Goal: Task Accomplishment & Management: Complete application form

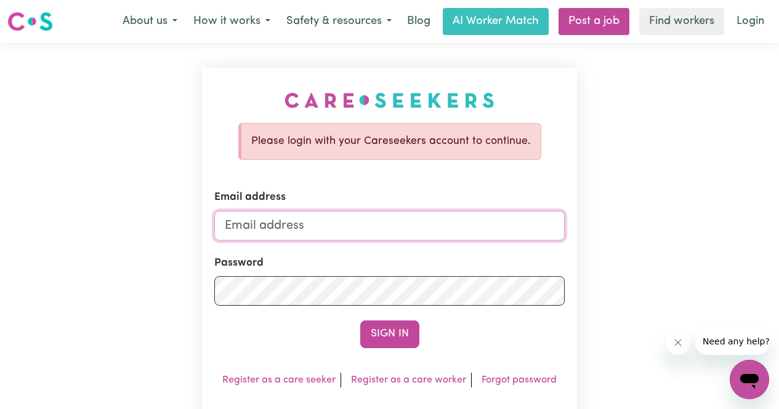
type input "[EMAIL_ADDRESS][DOMAIN_NAME]"
click at [382, 351] on div "Please login with your Careseekers account to continue. Email address 90lavish@…" at bounding box center [389, 268] width 375 height 401
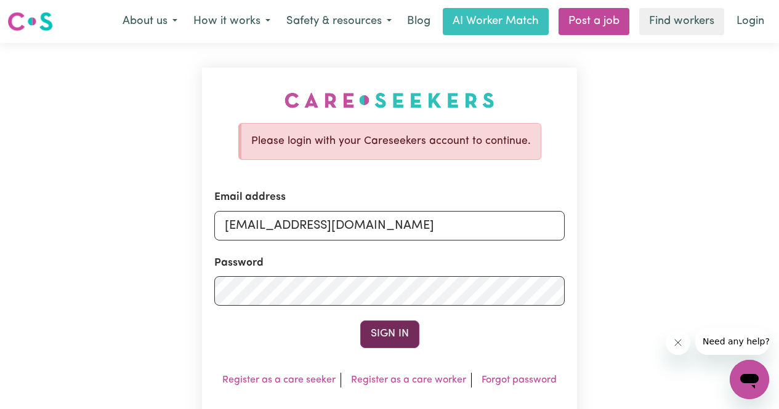
click at [387, 341] on button "Sign In" at bounding box center [389, 334] width 59 height 27
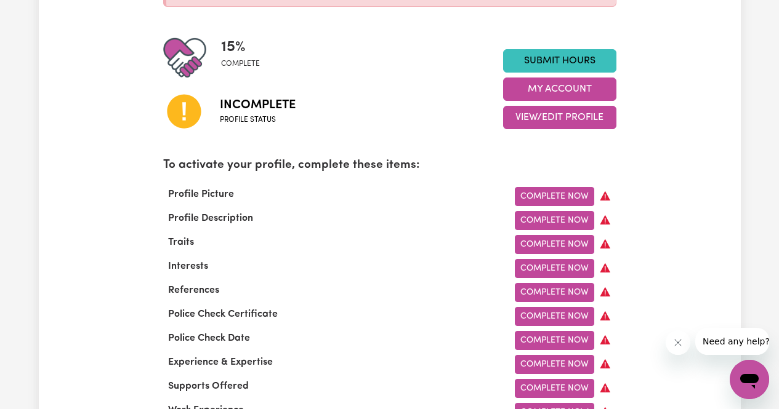
scroll to position [289, 0]
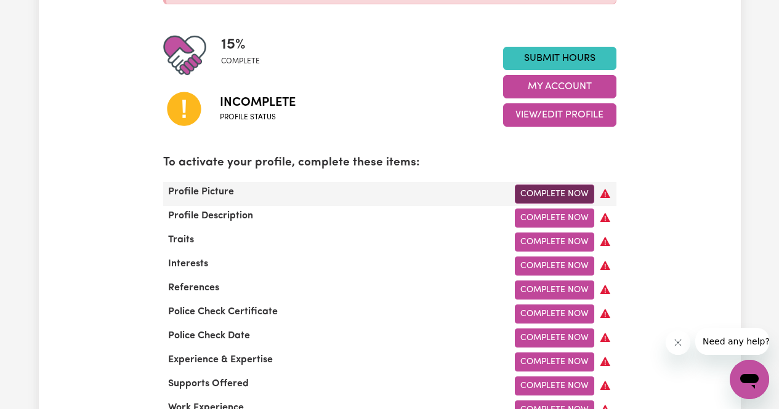
click at [564, 192] on link "Complete Now" at bounding box center [554, 194] width 79 height 19
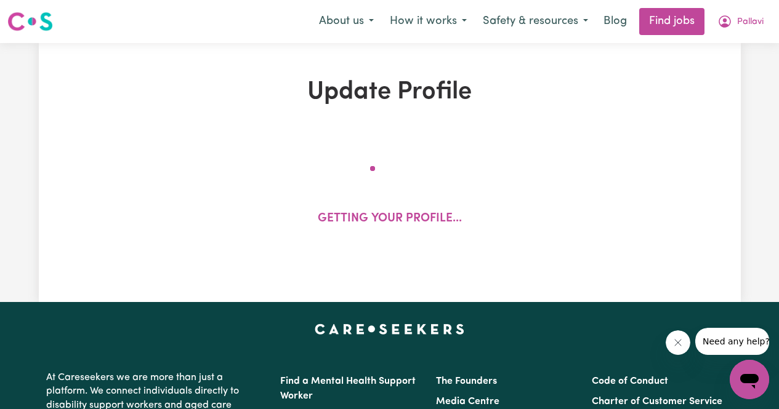
select select "[DEMOGRAPHIC_DATA]"
select select "Australian PR"
select select "Studying a healthcare related degree or qualification"
select select "45"
select select "55"
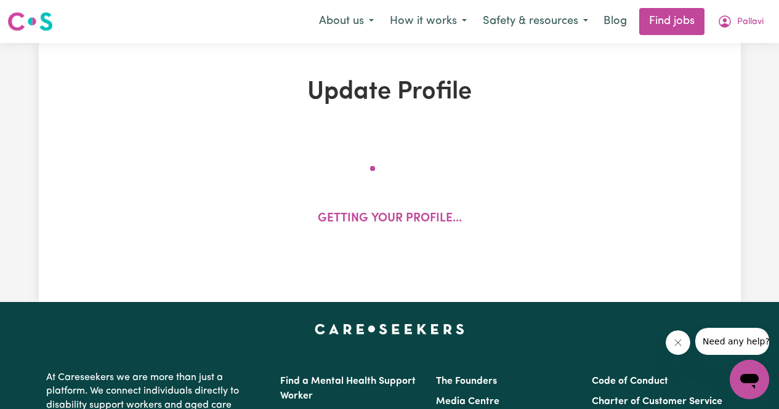
select select "65"
select select "75"
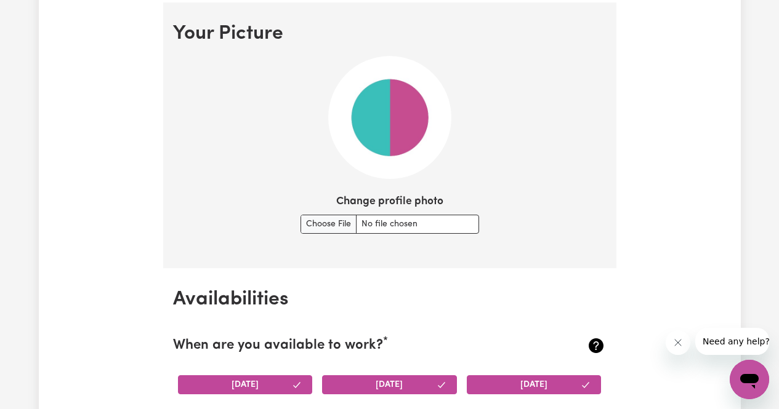
scroll to position [884, 0]
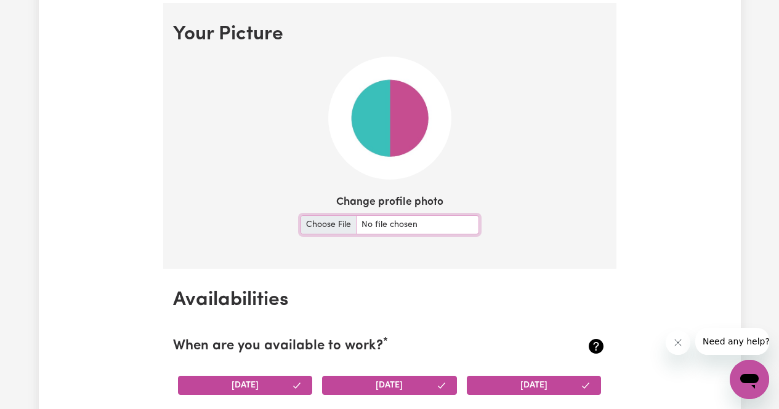
click at [339, 221] on input "Change profile photo" at bounding box center [389, 224] width 178 height 19
click at [330, 226] on input "Change profile photo" at bounding box center [389, 224] width 178 height 19
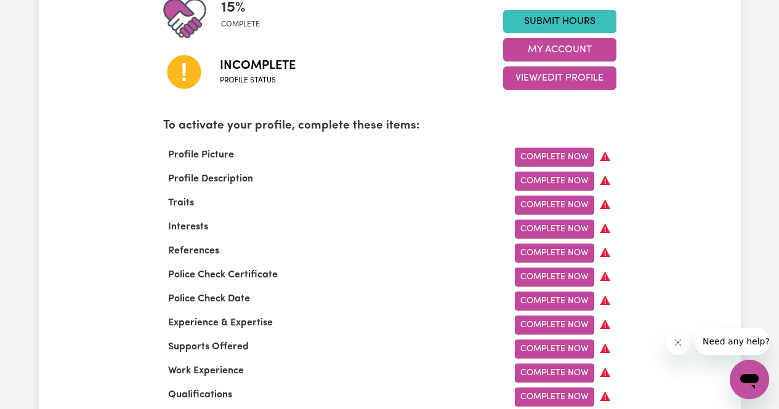
scroll to position [327, 0]
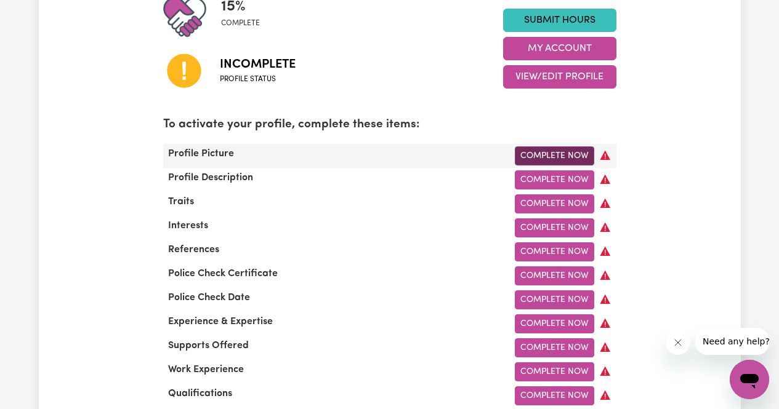
click at [563, 154] on link "Complete Now" at bounding box center [554, 155] width 79 height 19
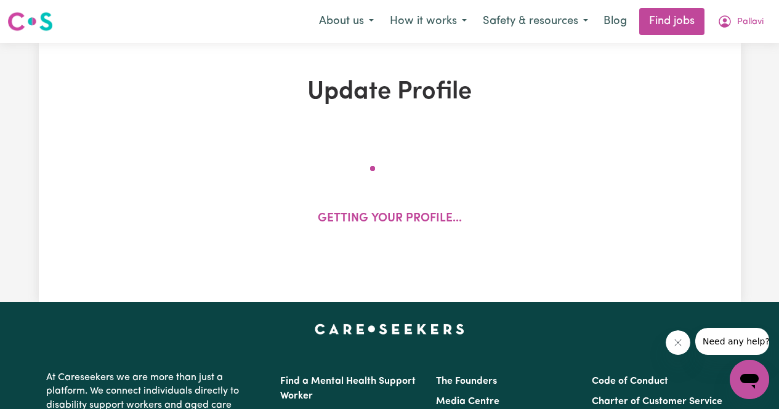
select select "[DEMOGRAPHIC_DATA]"
select select "Australian PR"
select select "Studying a healthcare related degree or qualification"
select select "45"
select select "55"
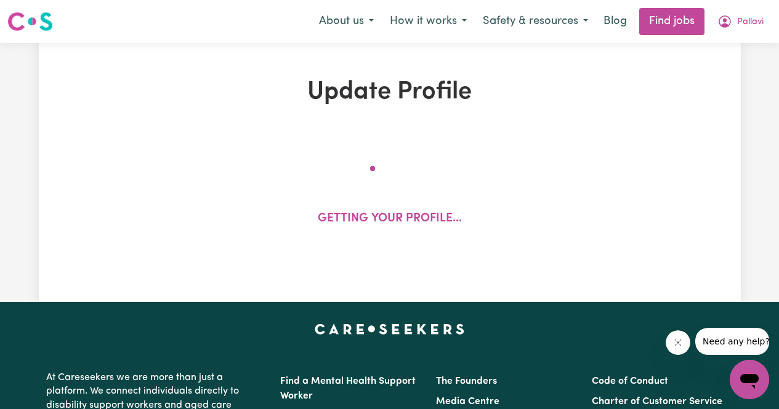
select select "65"
select select "75"
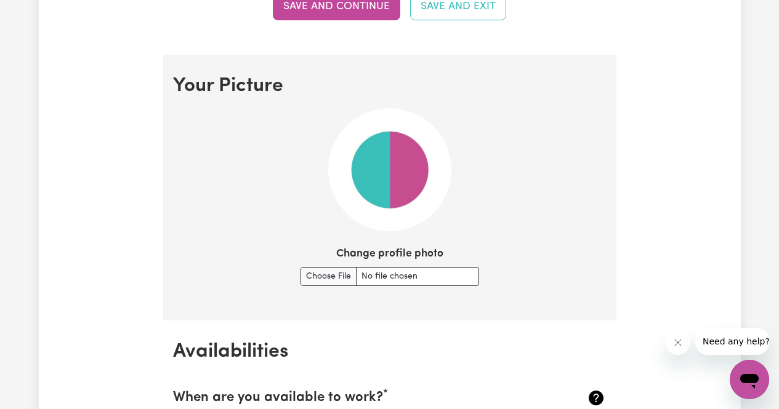
scroll to position [833, 0]
click at [302, 287] on section "Your Picture Change profile photo" at bounding box center [389, 187] width 453 height 266
click at [309, 272] on input "Change profile photo" at bounding box center [389, 275] width 178 height 19
type input "C:\fakepath\WIN_20250903_14_53_07_Pro.jpg"
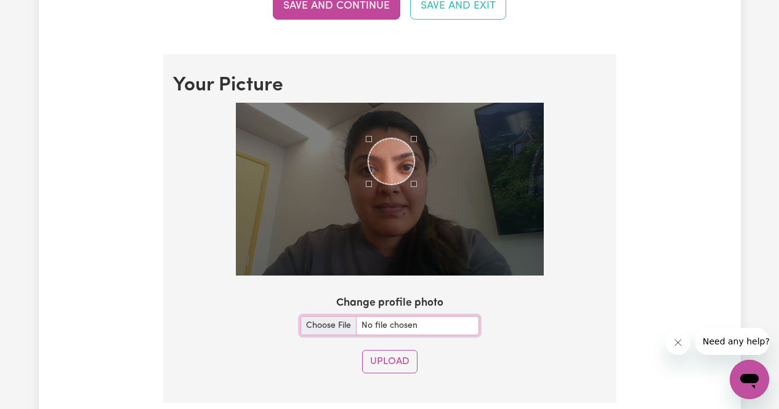
click at [390, 161] on div "Use the arrow keys to move the crop selection area" at bounding box center [391, 161] width 46 height 46
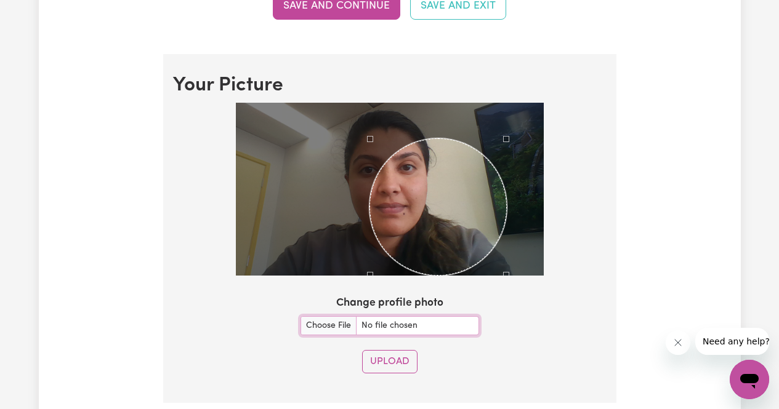
click at [518, 348] on section "Your Picture Change profile photo Upload" at bounding box center [389, 228] width 453 height 349
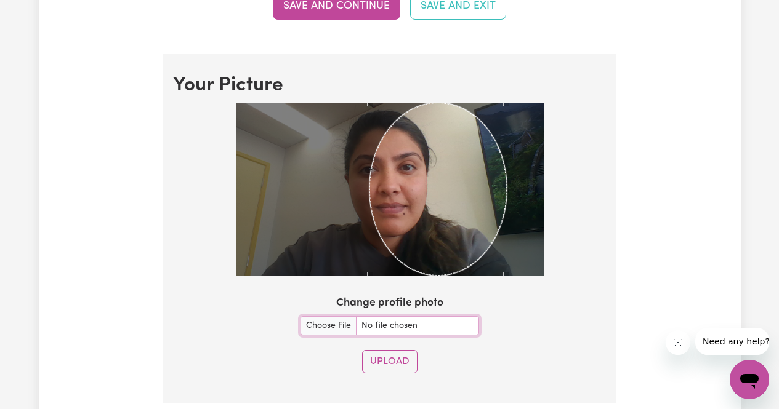
click at [276, 126] on div at bounding box center [390, 189] width 308 height 173
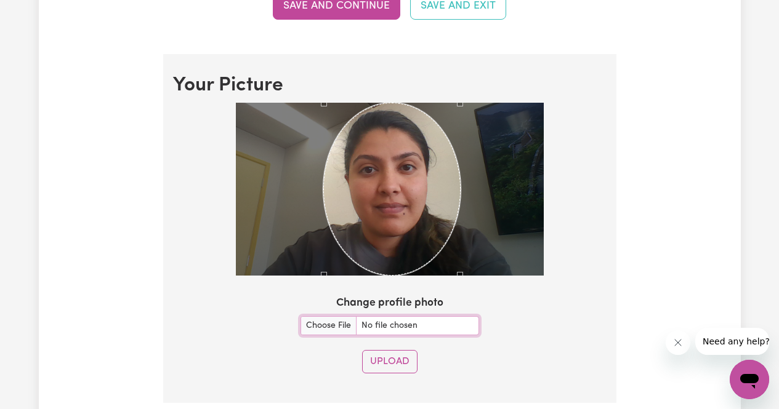
click at [327, 182] on div "Use the arrow keys to move the crop selection area" at bounding box center [391, 189] width 137 height 173
click at [552, 366] on div "Upload" at bounding box center [389, 361] width 433 height 23
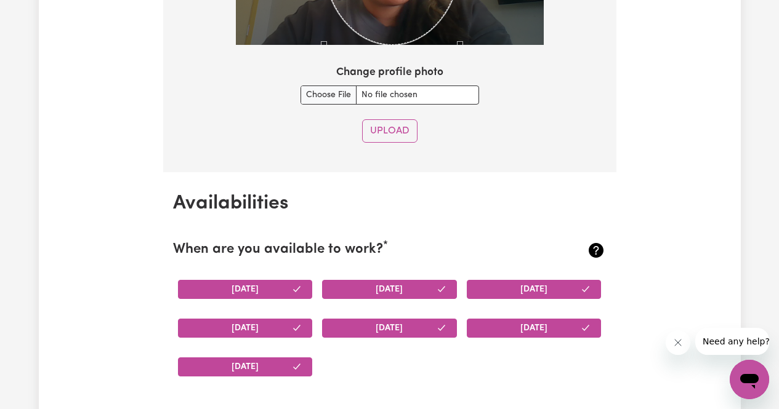
scroll to position [1076, 0]
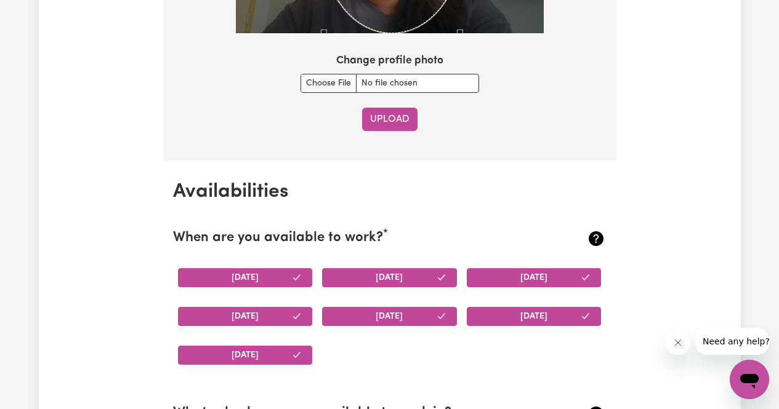
click at [378, 118] on button "Upload" at bounding box center [389, 119] width 55 height 23
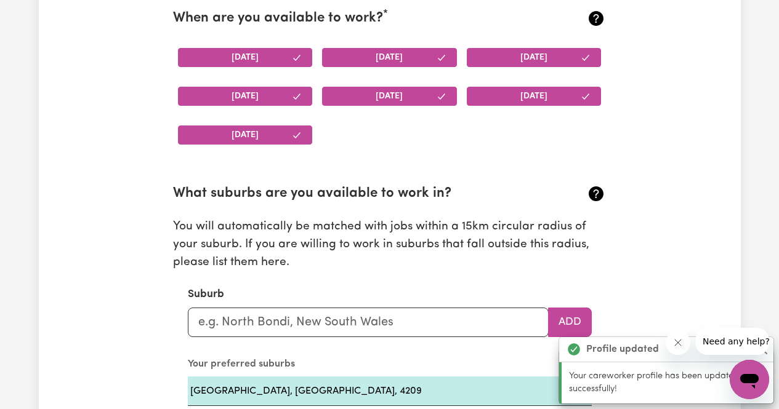
scroll to position [1213, 0]
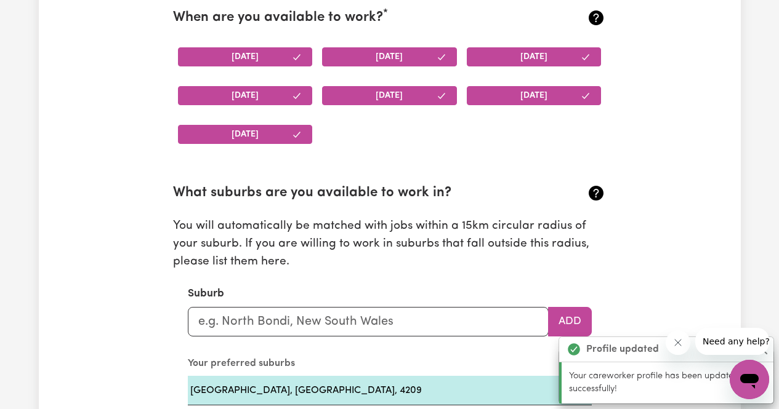
click at [298, 55] on icon "button" at bounding box center [297, 57] width 6 height 5
click at [441, 52] on icon "button" at bounding box center [441, 57] width 10 height 10
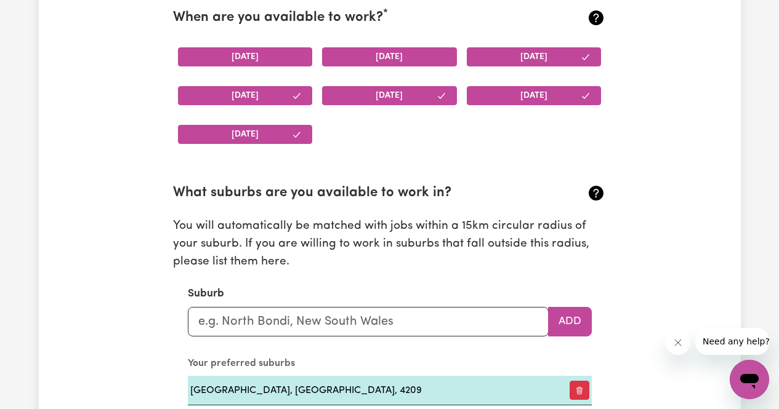
click at [587, 54] on icon "button" at bounding box center [585, 57] width 10 height 10
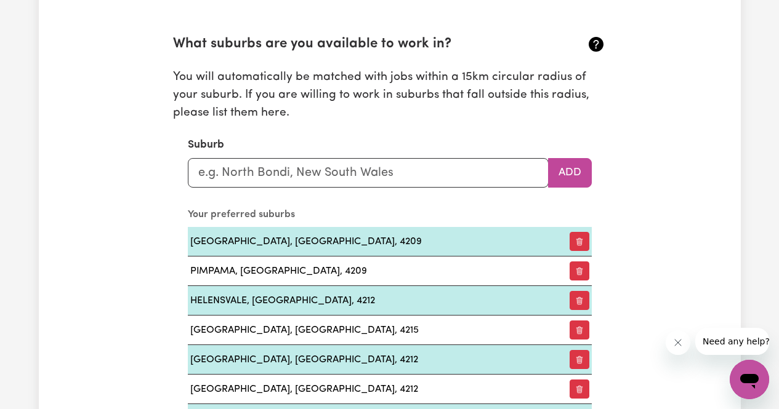
scroll to position [1365, 0]
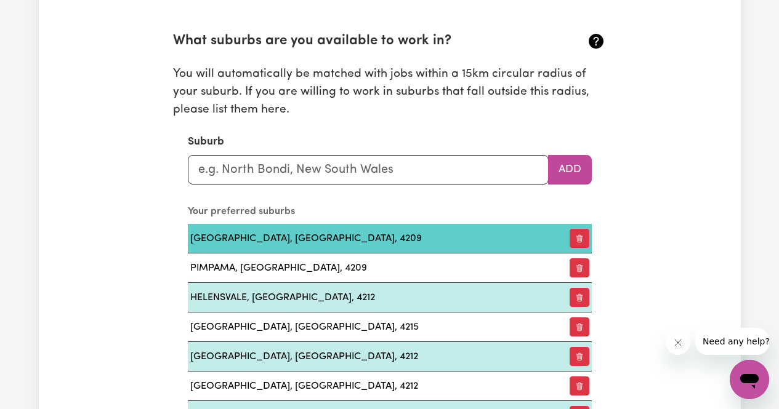
click at [407, 234] on td "[GEOGRAPHIC_DATA], [GEOGRAPHIC_DATA], 4209" at bounding box center [371, 239] width 366 height 30
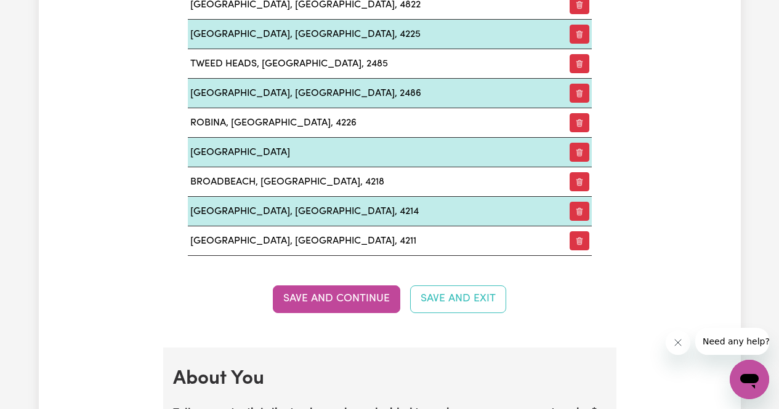
scroll to position [1865, 0]
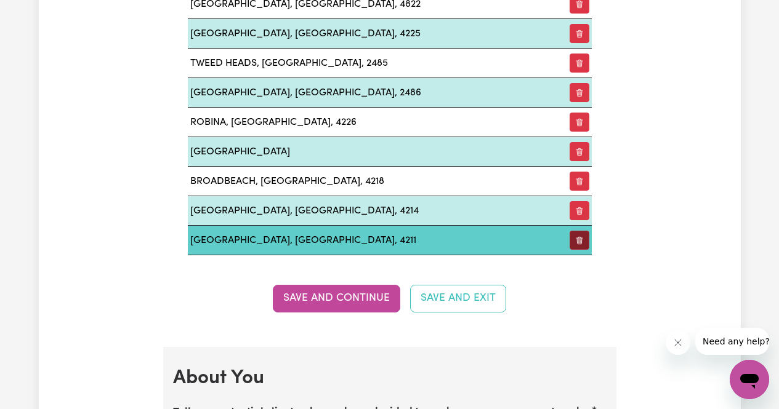
click at [583, 238] on icon "button" at bounding box center [579, 240] width 9 height 9
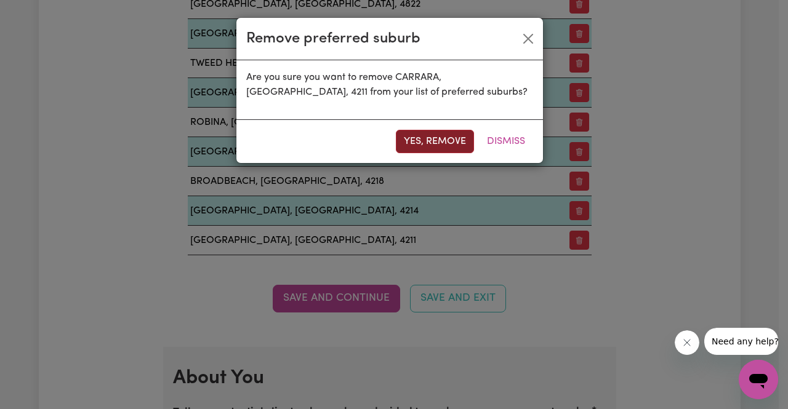
click at [447, 132] on button "Yes, remove" at bounding box center [435, 141] width 78 height 23
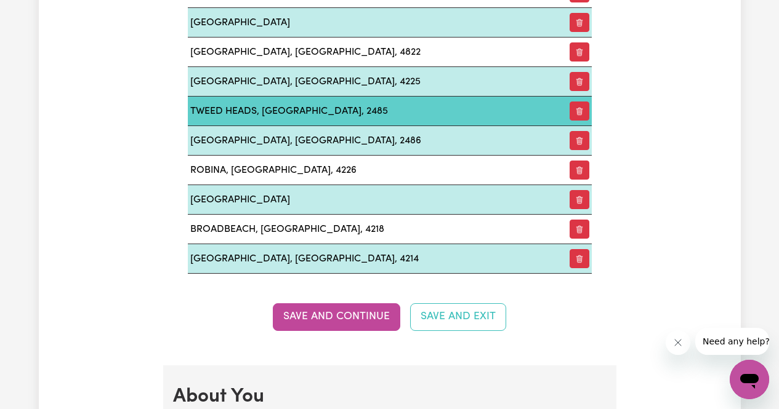
scroll to position [1818, 0]
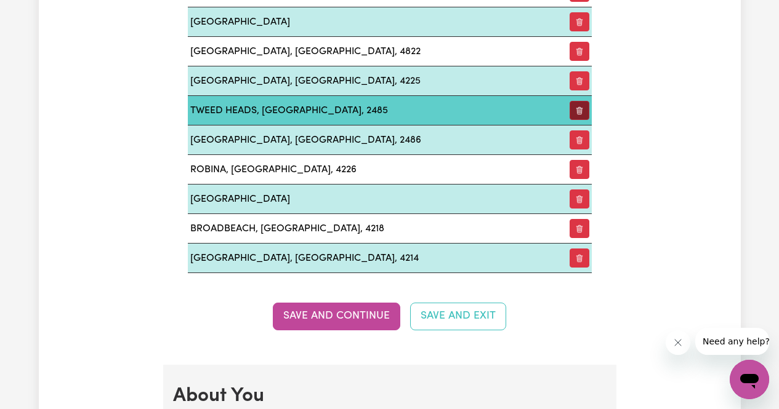
click at [587, 106] on button "button" at bounding box center [579, 110] width 20 height 19
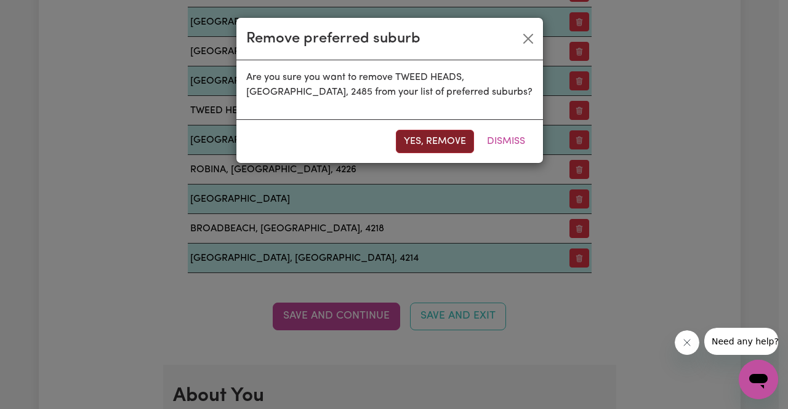
click at [433, 144] on button "Yes, remove" at bounding box center [435, 141] width 78 height 23
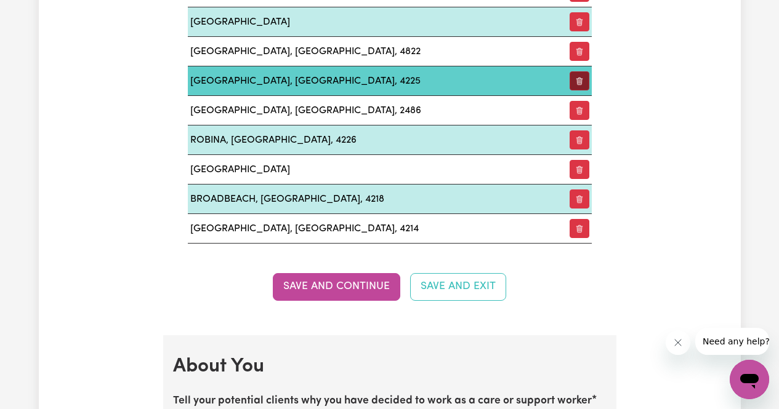
click at [577, 82] on button "button" at bounding box center [579, 80] width 20 height 19
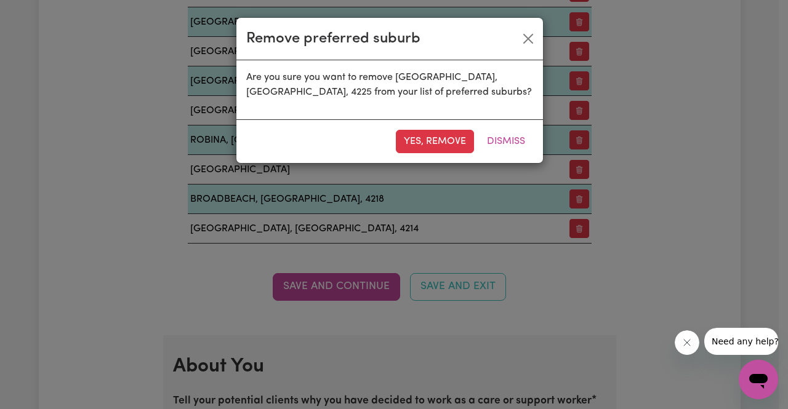
click at [580, 282] on div "Remove preferred suburb Are you sure you want to remove [GEOGRAPHIC_DATA], [GEO…" at bounding box center [394, 204] width 788 height 409
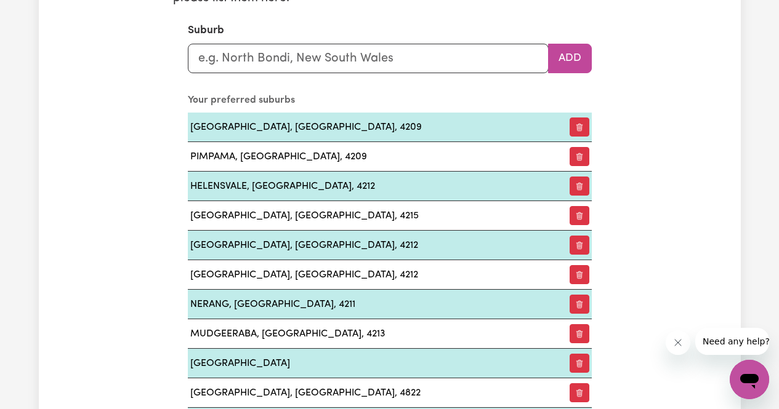
scroll to position [1477, 0]
click at [353, 57] on input "text" at bounding box center [368, 58] width 361 height 30
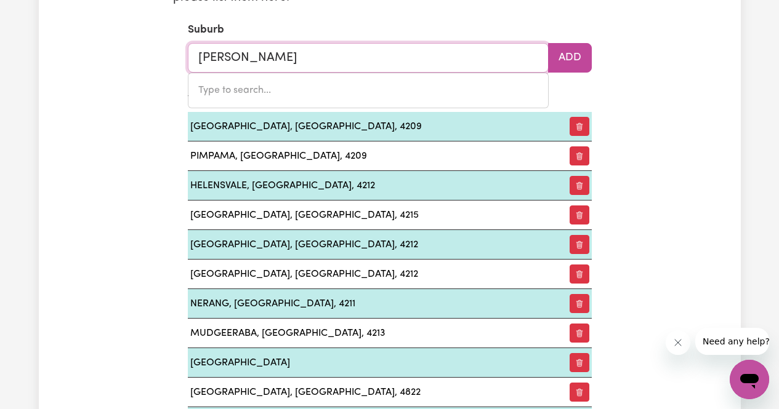
type input "Coomera"
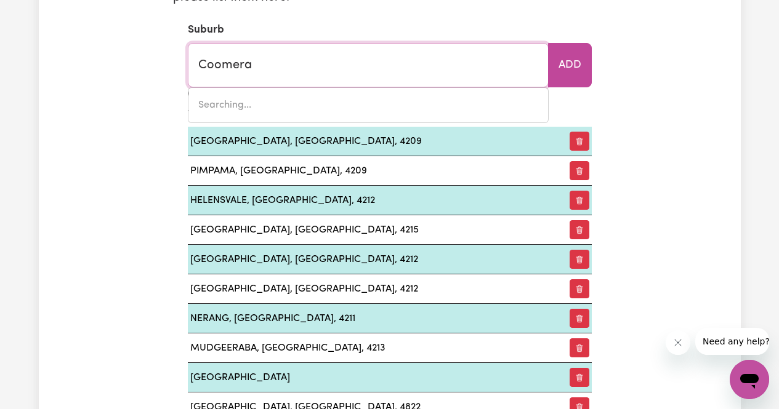
type input "Coomera, [GEOGRAPHIC_DATA], 4209"
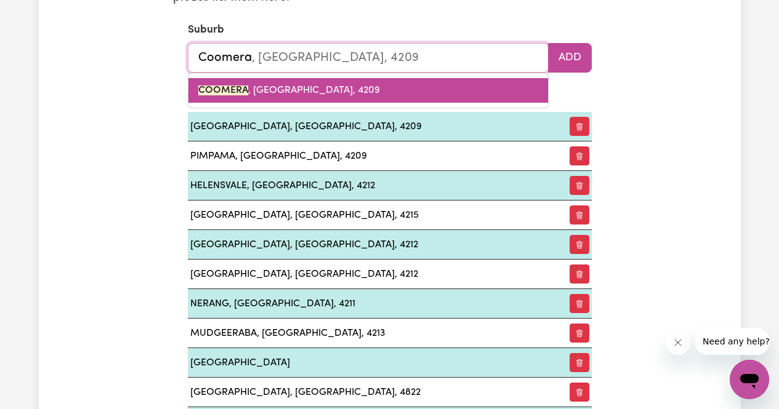
click at [298, 90] on span "COOMERA , [GEOGRAPHIC_DATA], 4209" at bounding box center [289, 91] width 182 height 10
type input "COOMERA, [GEOGRAPHIC_DATA], 4209"
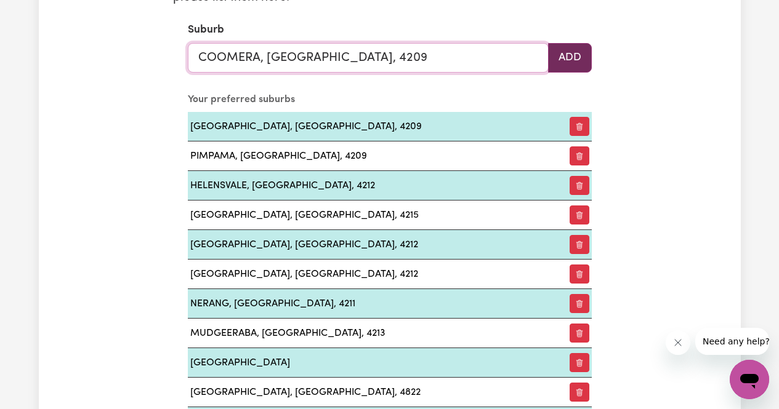
type input "COOMERA, [GEOGRAPHIC_DATA], 4209"
click at [585, 63] on button "Add" at bounding box center [570, 58] width 44 height 30
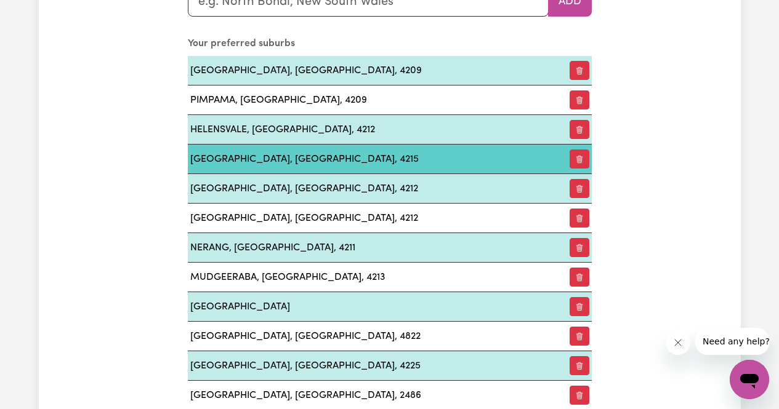
click at [481, 202] on td "[GEOGRAPHIC_DATA], [GEOGRAPHIC_DATA], 4212" at bounding box center [371, 189] width 366 height 30
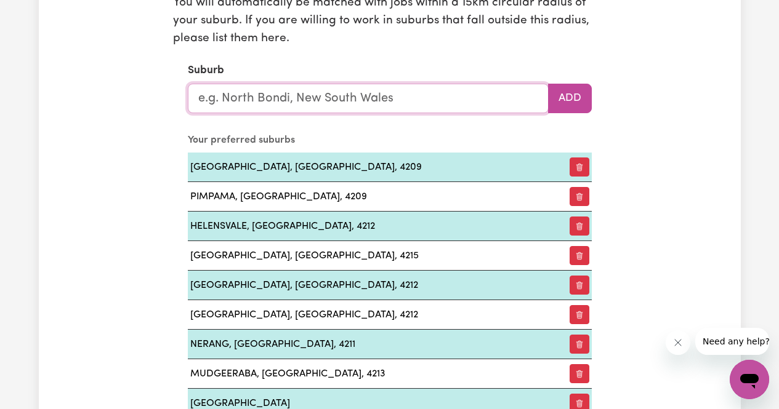
click at [368, 111] on input "text" at bounding box center [368, 99] width 361 height 30
type input "orm"
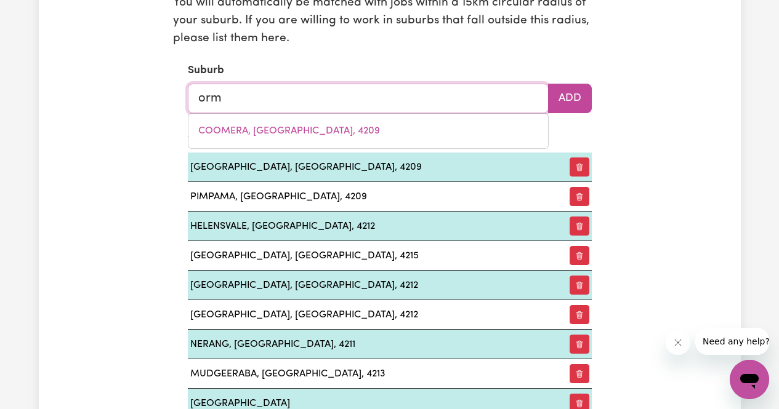
type input "ormEAU, [GEOGRAPHIC_DATA], 4208"
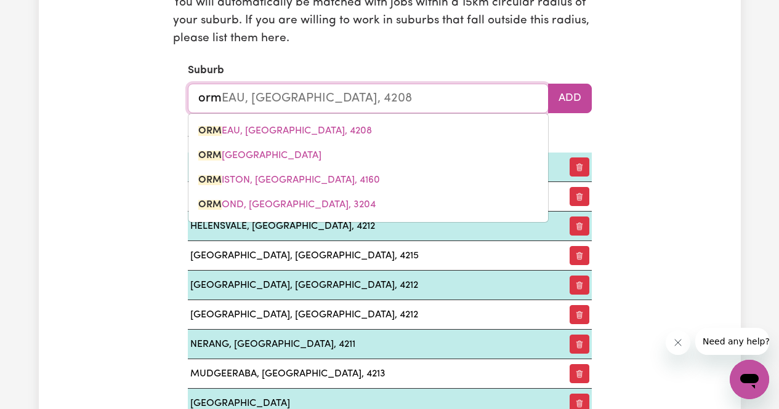
type input "[PERSON_NAME]"
type input "ormeAU, [GEOGRAPHIC_DATA], 4208"
type input "ormea"
type input "ormeaU, [GEOGRAPHIC_DATA], 4208"
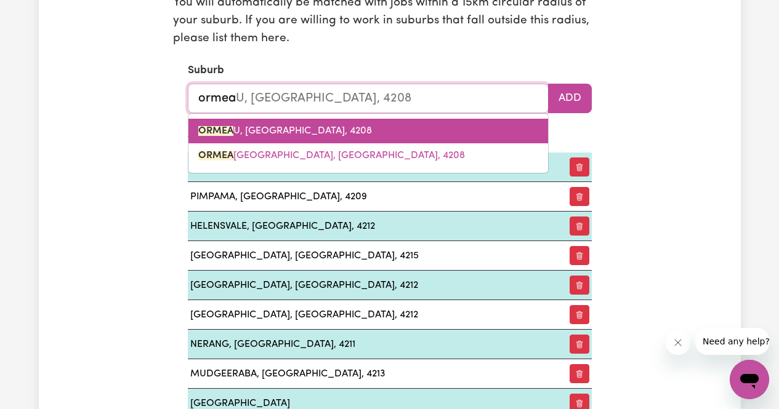
click at [298, 132] on span "ORMEA U, [GEOGRAPHIC_DATA], 4208" at bounding box center [285, 131] width 174 height 10
type input "ORMEAU, [GEOGRAPHIC_DATA], 4208"
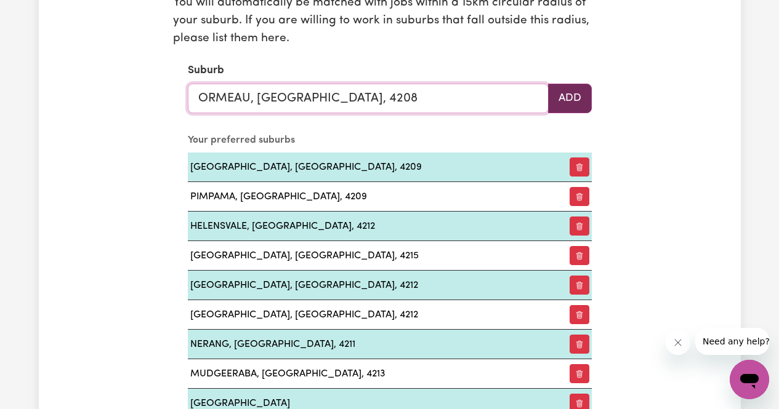
type input "ORMEAU, [GEOGRAPHIC_DATA], 4208"
click at [573, 103] on button "Add" at bounding box center [570, 99] width 44 height 30
click at [465, 101] on input "text" at bounding box center [368, 99] width 361 height 30
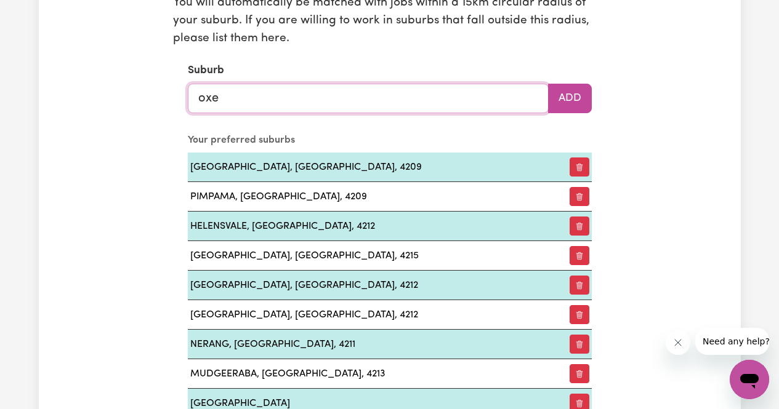
type input "oxen"
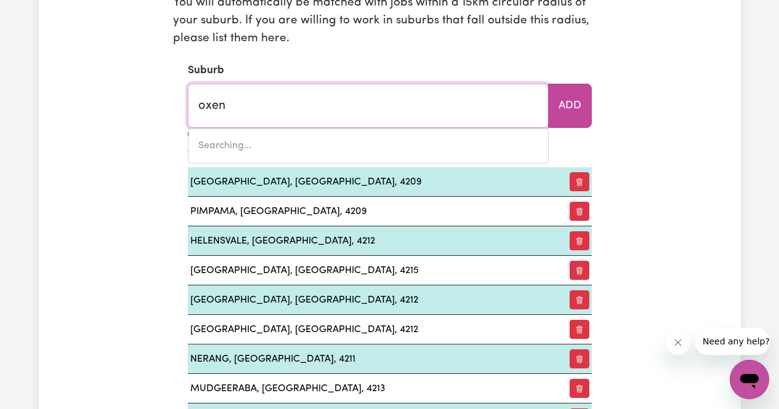
type input "oxenFORD, [GEOGRAPHIC_DATA], 4210"
type input "oxenf"
type input "oxenfORD, [GEOGRAPHIC_DATA], 4210"
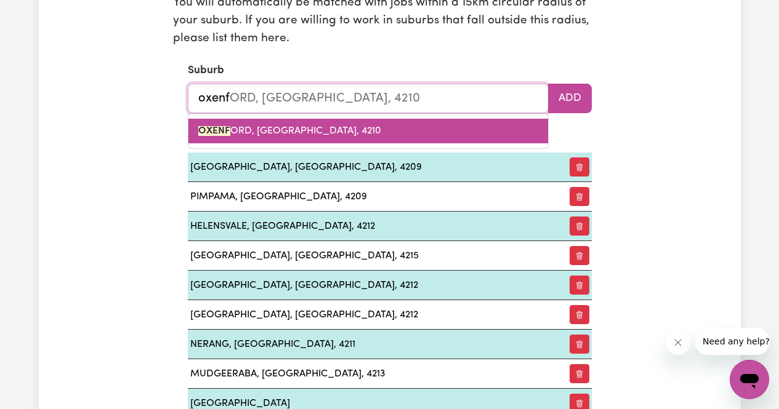
click at [475, 129] on link "OXENF ORD, [GEOGRAPHIC_DATA], 4210" at bounding box center [367, 131] width 359 height 25
type input "[GEOGRAPHIC_DATA], [GEOGRAPHIC_DATA], 4210"
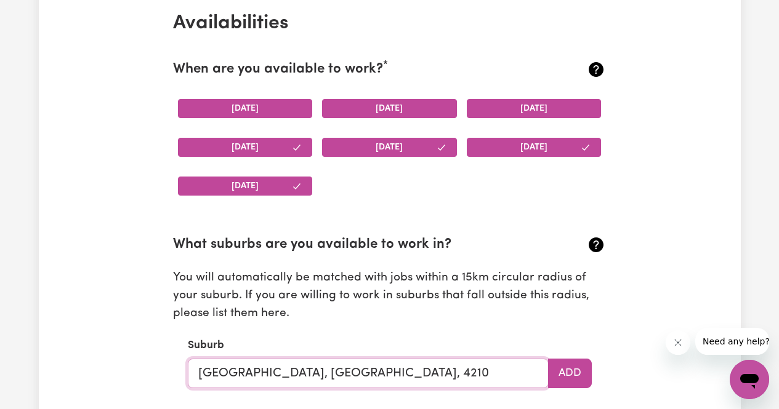
scroll to position [1231, 0]
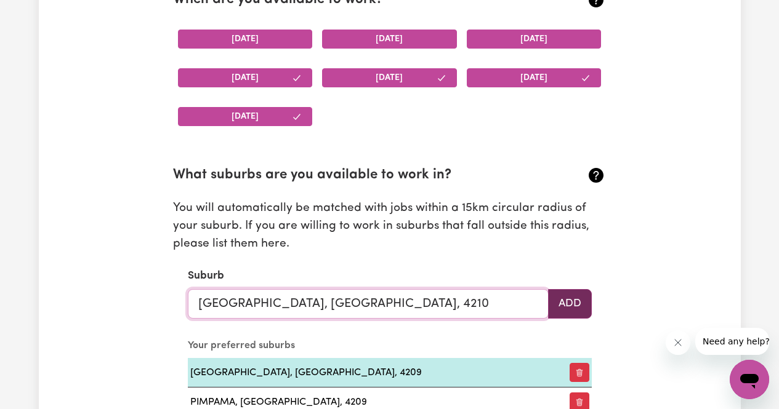
type input "[GEOGRAPHIC_DATA], [GEOGRAPHIC_DATA], 4210"
click at [583, 311] on button "Add" at bounding box center [570, 304] width 44 height 30
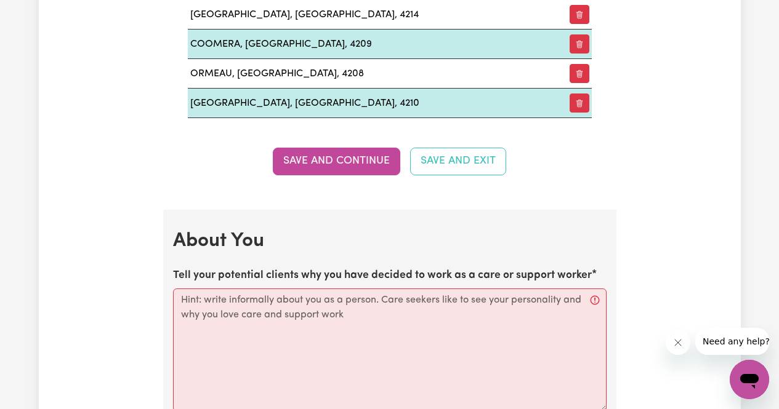
scroll to position [2033, 0]
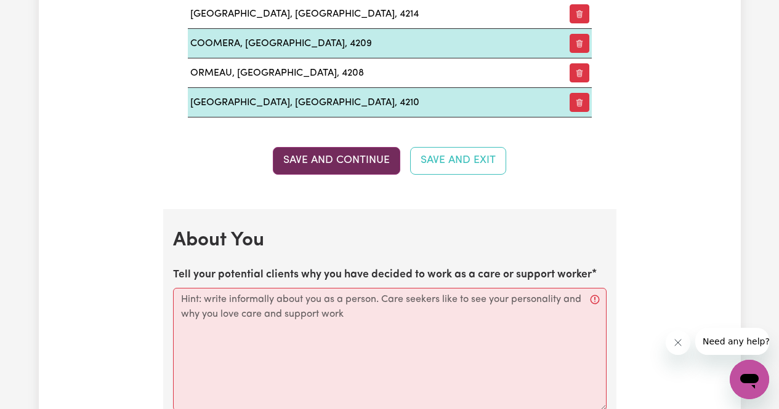
click at [370, 153] on button "Save and Continue" at bounding box center [336, 160] width 127 height 27
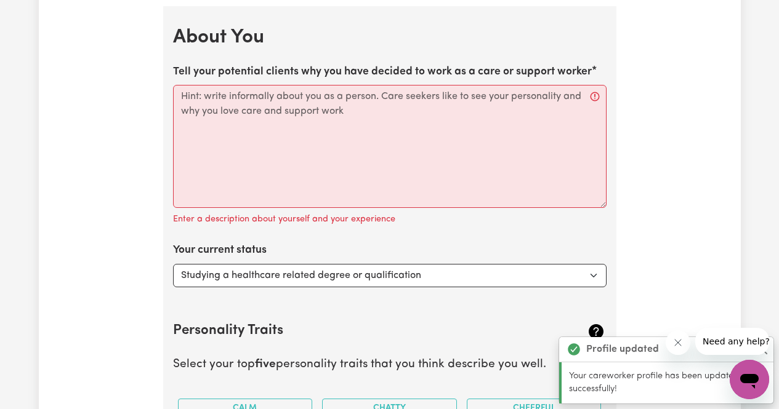
scroll to position [2242, 0]
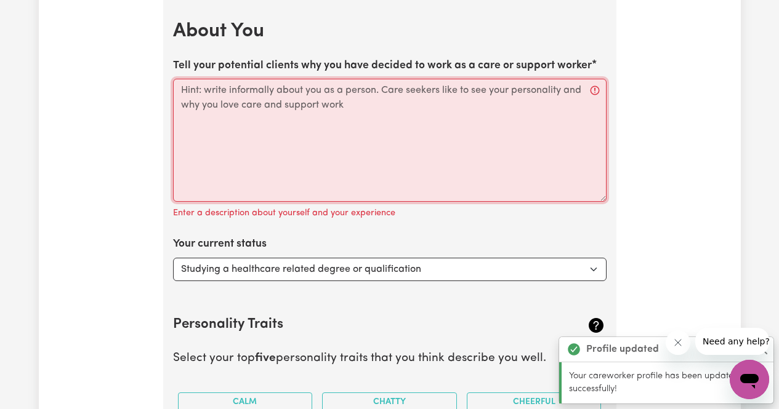
click at [367, 137] on textarea "Tell your potential clients why you have decided to work as a care or support w…" at bounding box center [389, 140] width 433 height 123
drag, startPoint x: 354, startPoint y: 122, endPoint x: 201, endPoint y: 105, distance: 154.2
click at [201, 105] on textarea "Tell your potential clients why you have decided to work as a care or support w…" at bounding box center [389, 140] width 433 height 123
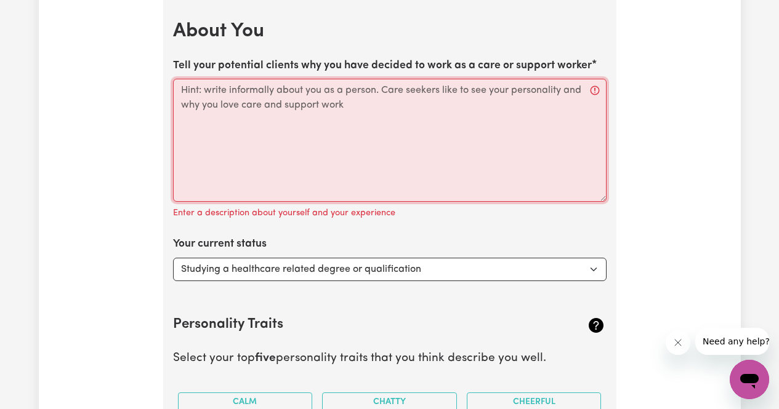
drag, startPoint x: 328, startPoint y: 123, endPoint x: 167, endPoint y: 108, distance: 162.0
click at [295, 164] on textarea "Tell your potential clients why you have decided to work as a care or support w…" at bounding box center [389, 140] width 433 height 123
paste textarea "I’m someone who genuinely enjoys looking out for others and making people feel …"
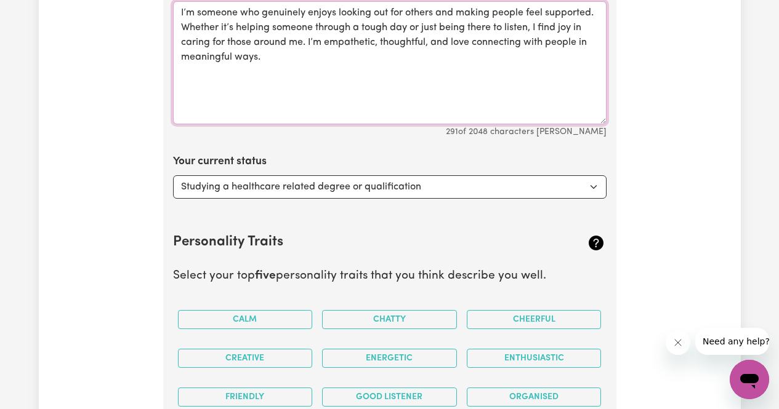
scroll to position [2320, 0]
type textarea "I’m someone who genuinely enjoys looking out for others and making people feel …"
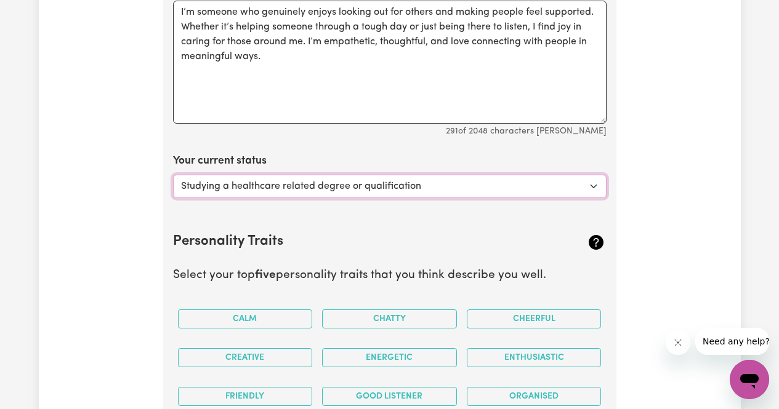
click at [319, 194] on select "Select... Studying a healthcare related degree or qualification Studying a non-…" at bounding box center [389, 186] width 433 height 23
click at [173, 175] on select "Select... Studying a healthcare related degree or qualification Studying a non-…" at bounding box center [389, 186] width 433 height 23
click at [323, 183] on select "Select... Studying a healthcare related degree or qualification Studying a non-…" at bounding box center [389, 186] width 433 height 23
click at [173, 175] on select "Select... Studying a healthcare related degree or qualification Studying a non-…" at bounding box center [389, 186] width 433 height 23
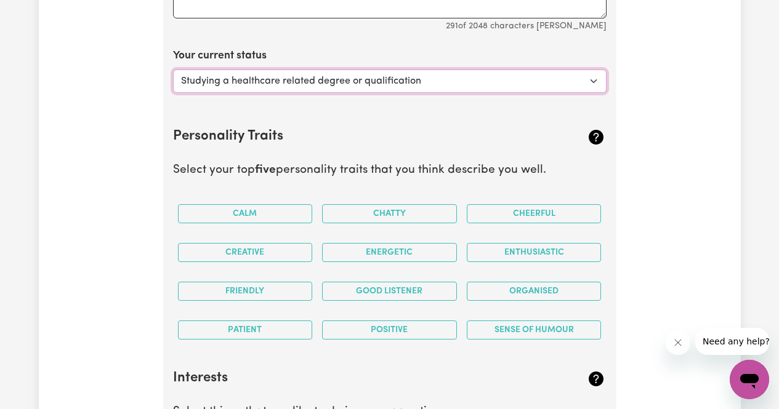
scroll to position [2426, 0]
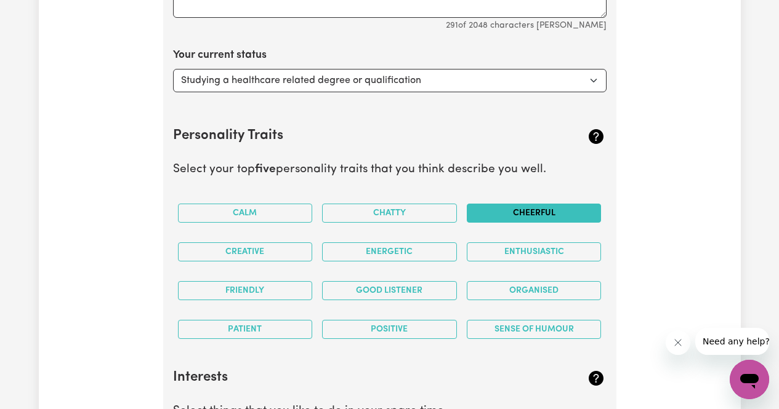
click at [533, 217] on button "Cheerful" at bounding box center [533, 213] width 135 height 19
click at [591, 221] on button "Cheerful" at bounding box center [533, 213] width 135 height 19
click at [287, 258] on button "Creative" at bounding box center [245, 251] width 135 height 19
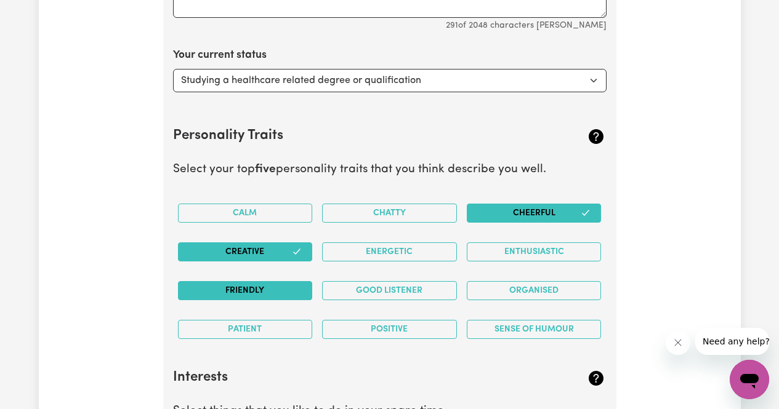
click at [266, 294] on button "Friendly" at bounding box center [245, 290] width 135 height 19
click at [495, 284] on button "Organised" at bounding box center [533, 290] width 135 height 19
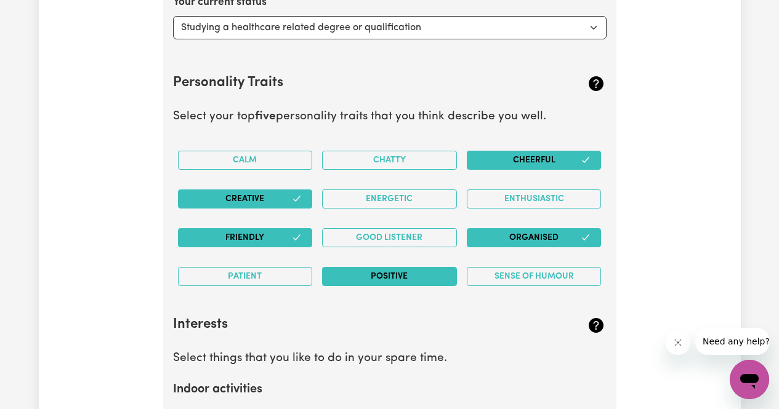
click at [413, 281] on button "Positive" at bounding box center [389, 276] width 135 height 19
click at [267, 278] on button "Patient" at bounding box center [245, 276] width 135 height 19
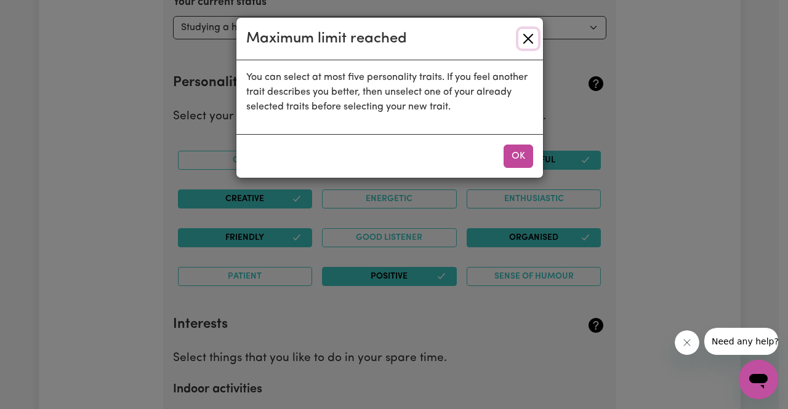
click at [525, 39] on button "Close" at bounding box center [528, 39] width 20 height 20
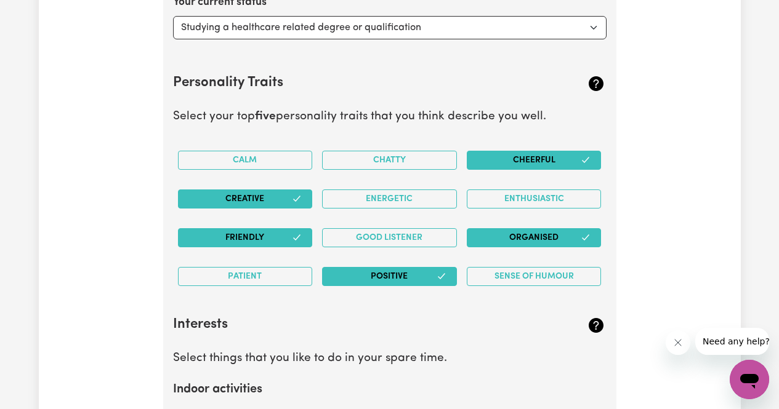
click at [279, 238] on button "Friendly" at bounding box center [245, 237] width 135 height 19
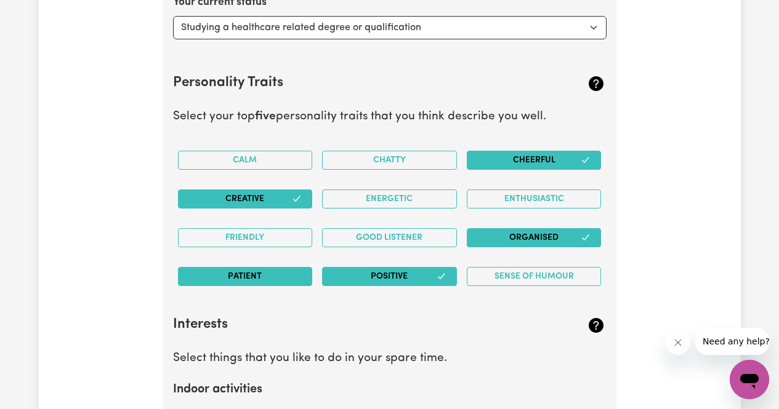
click at [277, 286] on button "Patient" at bounding box center [245, 276] width 135 height 19
click at [563, 244] on button "Organised" at bounding box center [533, 237] width 135 height 19
drag, startPoint x: 567, startPoint y: 238, endPoint x: 501, endPoint y: 246, distance: 67.0
click at [501, 246] on button "Organised" at bounding box center [533, 237] width 135 height 19
click at [273, 198] on button "Creative" at bounding box center [245, 199] width 135 height 19
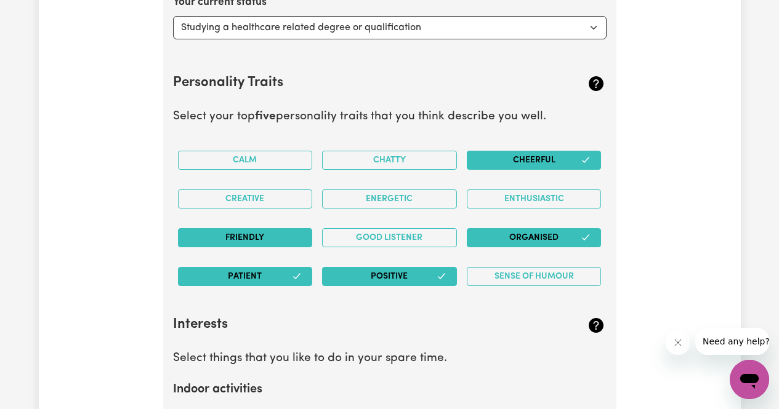
click at [277, 245] on button "Friendly" at bounding box center [245, 237] width 135 height 19
click at [543, 156] on button "Cheerful" at bounding box center [533, 160] width 135 height 19
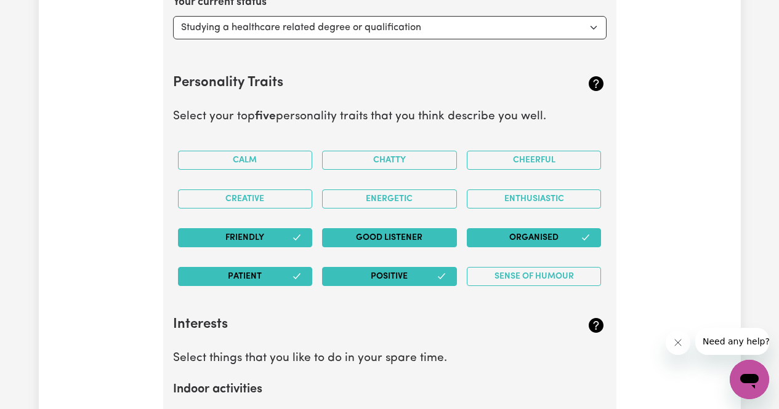
click at [426, 236] on button "Good Listener" at bounding box center [389, 237] width 135 height 19
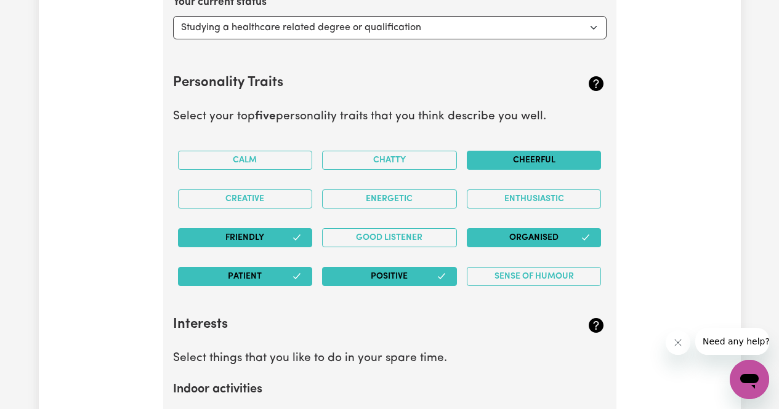
click at [558, 160] on button "Cheerful" at bounding box center [533, 160] width 135 height 19
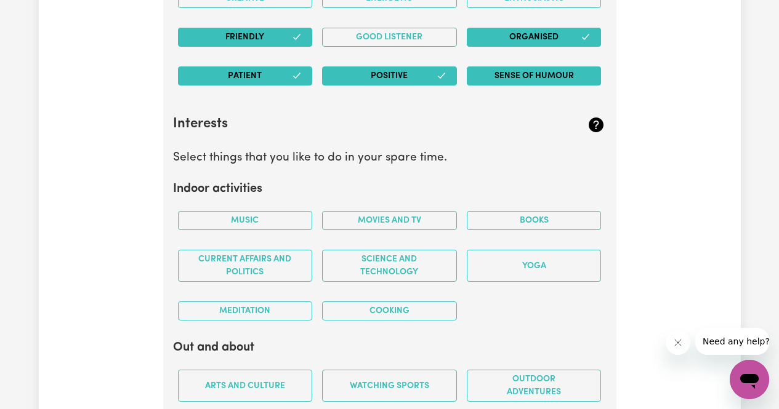
scroll to position [2641, 0]
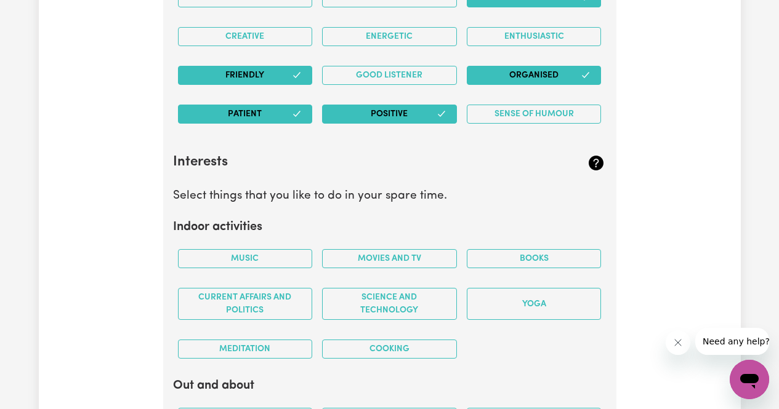
click at [250, 119] on button "Patient" at bounding box center [245, 114] width 135 height 19
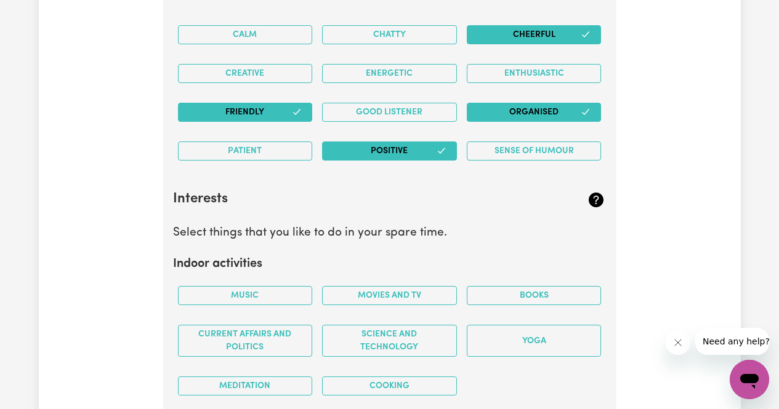
scroll to position [2605, 0]
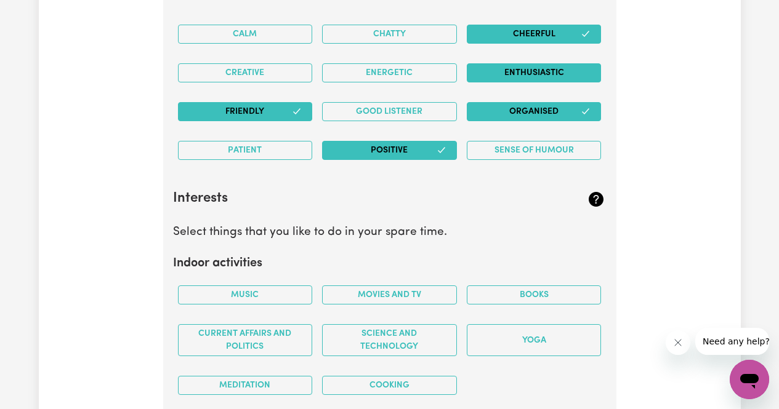
click at [500, 69] on button "Enthusiastic" at bounding box center [533, 72] width 135 height 19
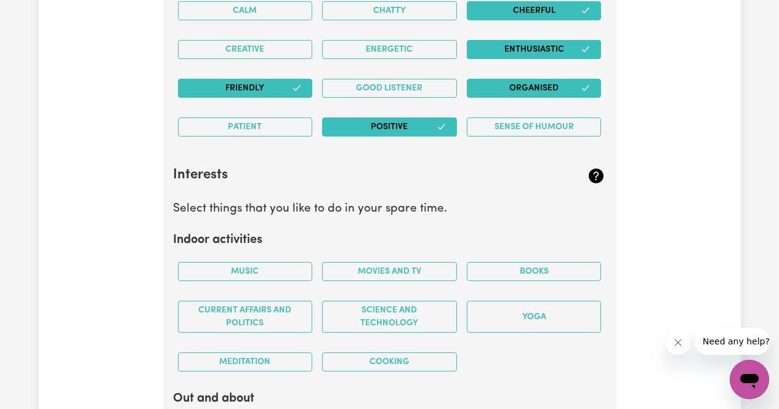
scroll to position [2629, 0]
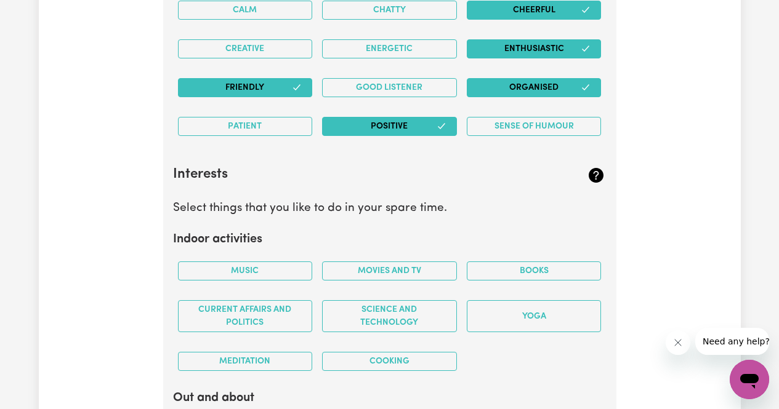
click at [268, 90] on button "Friendly" at bounding box center [245, 87] width 135 height 19
click at [519, 45] on button "Enthusiastic" at bounding box center [533, 48] width 135 height 19
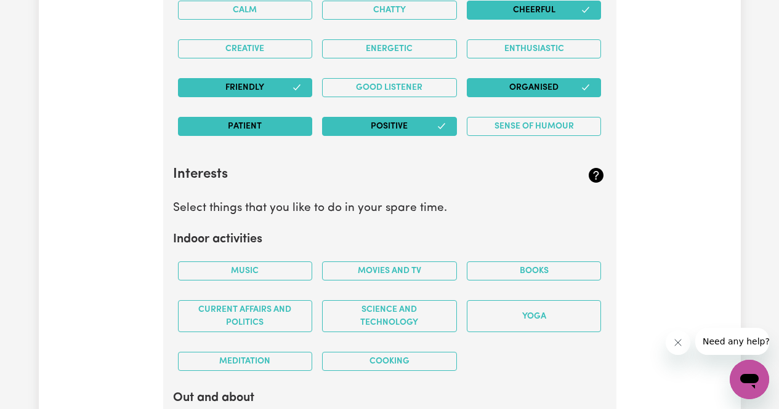
click at [292, 130] on button "Patient" at bounding box center [245, 126] width 135 height 19
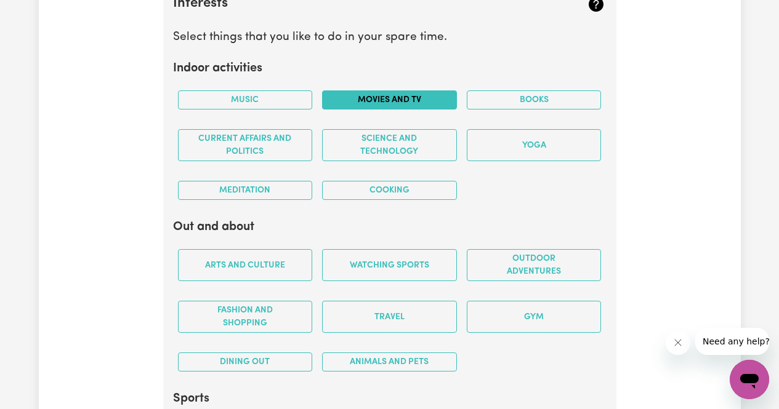
scroll to position [2801, 0]
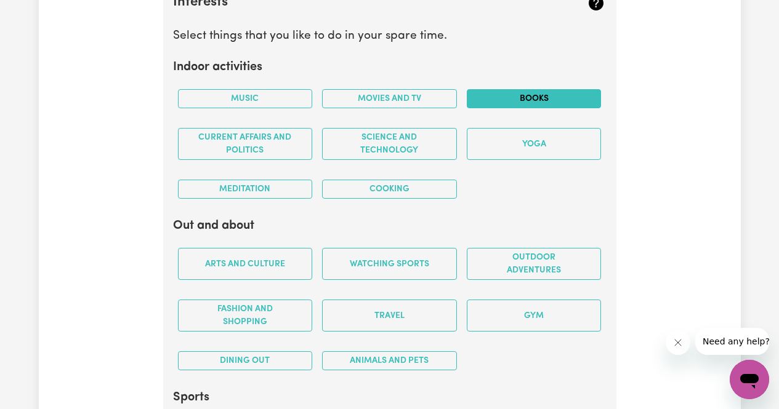
click at [535, 103] on button "Books" at bounding box center [533, 98] width 135 height 19
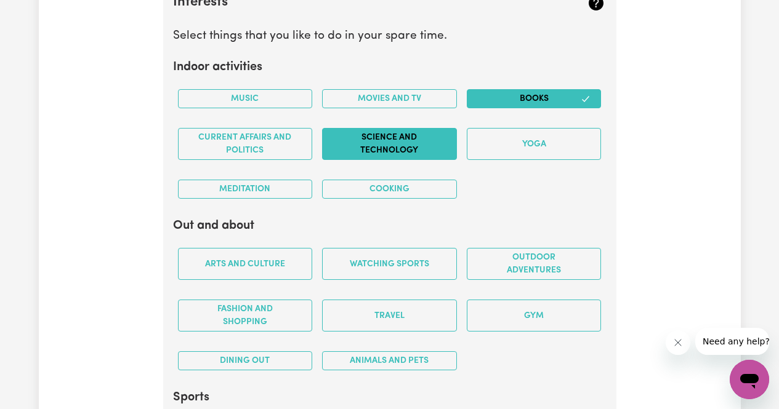
click at [403, 148] on button "Science and Technology" at bounding box center [389, 144] width 135 height 32
click at [381, 197] on button "Cooking" at bounding box center [389, 189] width 135 height 19
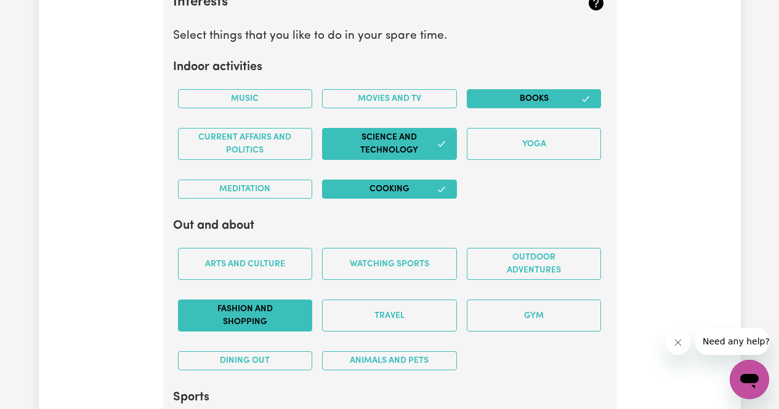
scroll to position [2819, 0]
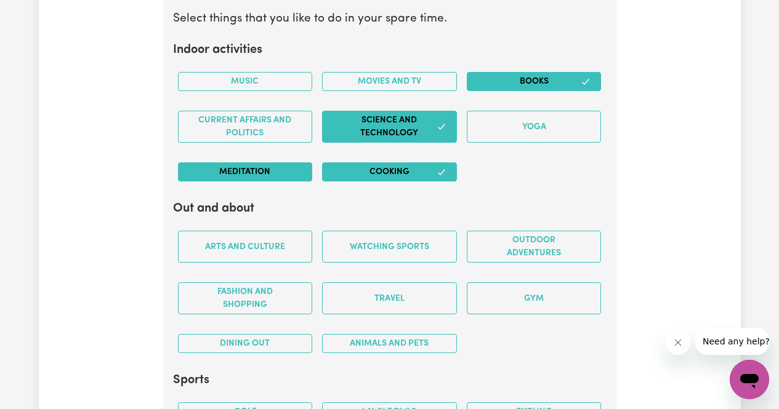
click at [249, 176] on button "Meditation" at bounding box center [245, 171] width 135 height 19
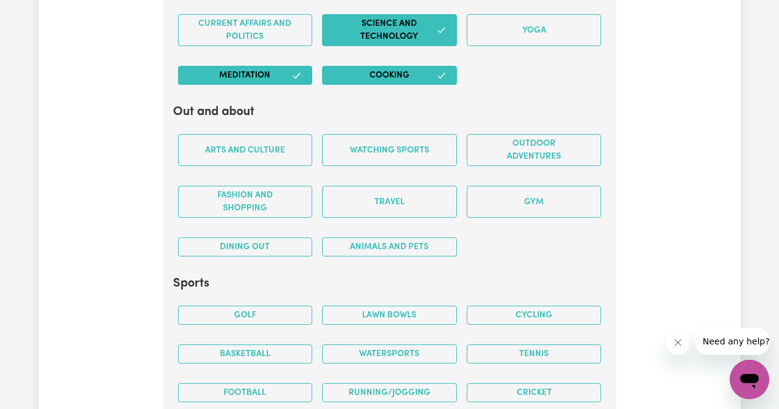
scroll to position [2916, 0]
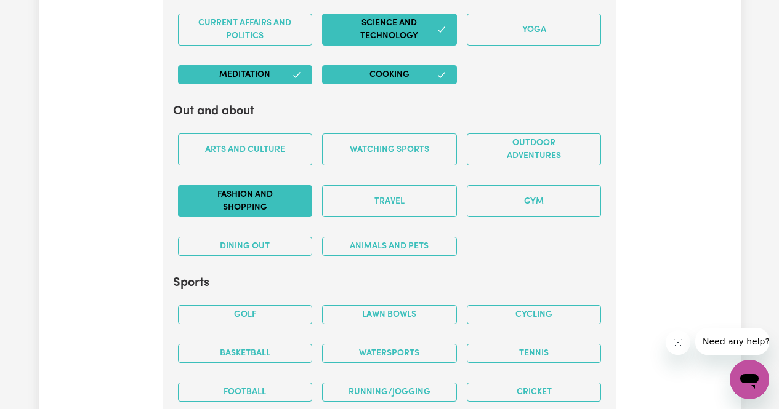
click at [257, 188] on button "Fashion and shopping" at bounding box center [245, 201] width 135 height 32
click at [264, 246] on button "Dining out" at bounding box center [245, 246] width 135 height 19
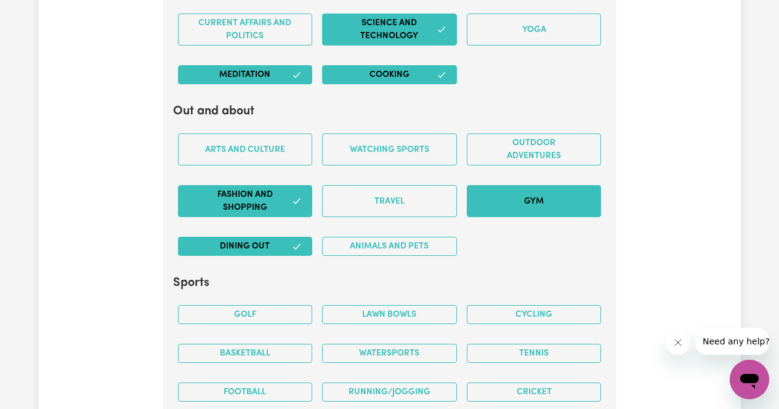
click at [494, 210] on button "Gym" at bounding box center [533, 201] width 135 height 32
drag, startPoint x: 494, startPoint y: 210, endPoint x: 428, endPoint y: 258, distance: 80.6
click at [428, 258] on div "Animals and pets" at bounding box center [389, 246] width 145 height 39
click at [516, 204] on button "Gym" at bounding box center [533, 201] width 135 height 32
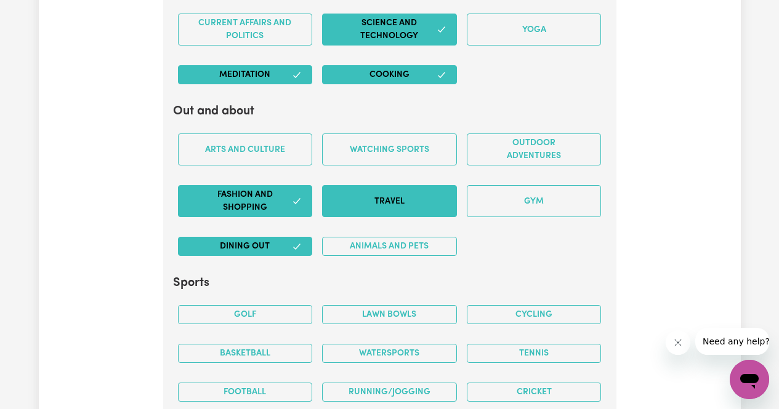
click at [434, 207] on button "Travel" at bounding box center [389, 201] width 135 height 32
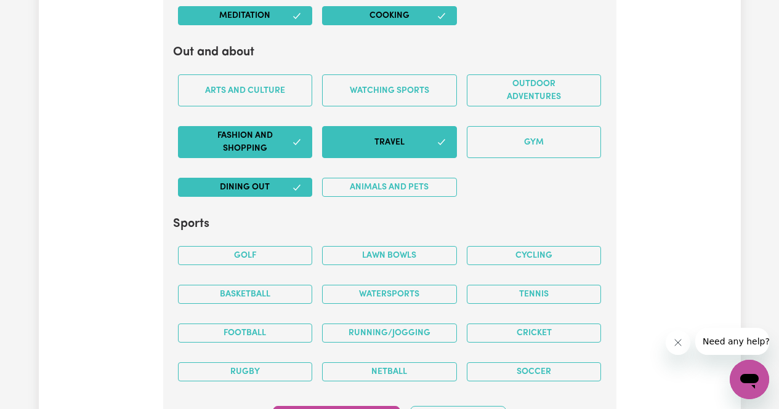
scroll to position [2976, 0]
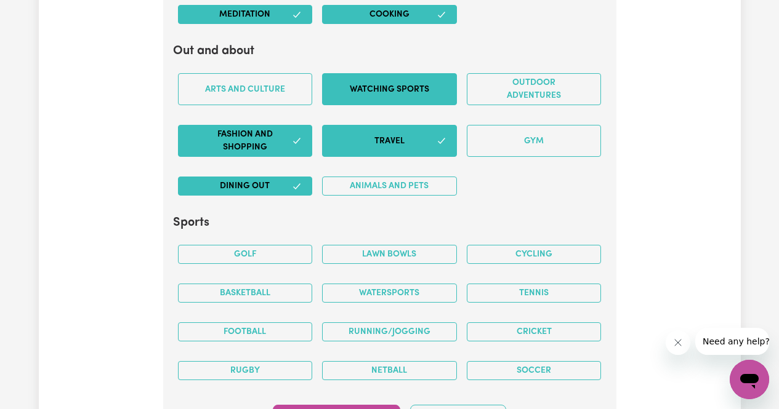
click at [354, 89] on button "Watching sports" at bounding box center [389, 89] width 135 height 32
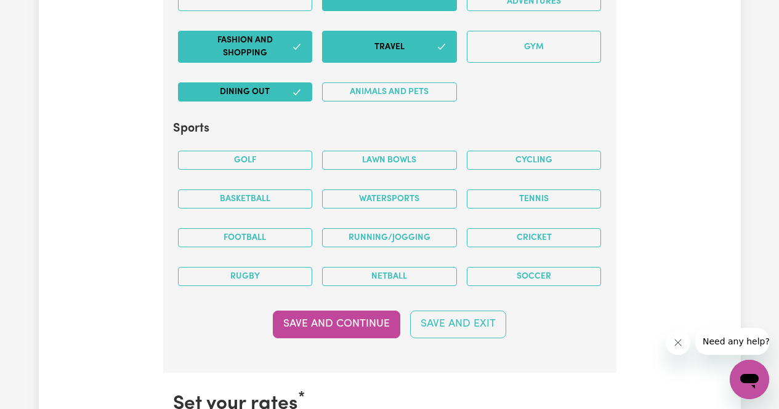
scroll to position [3071, 0]
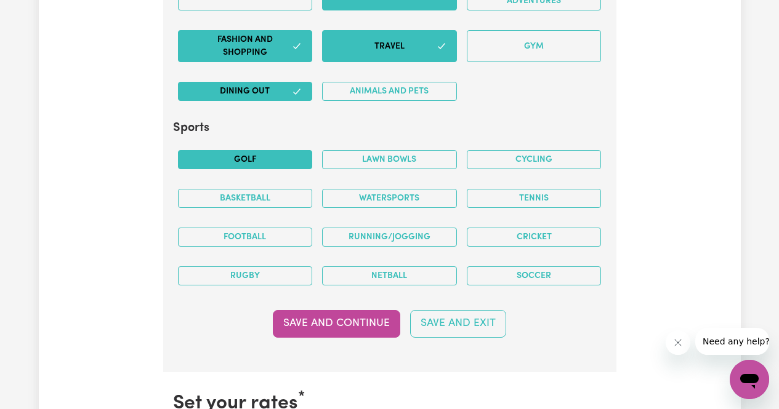
click at [274, 164] on button "Golf" at bounding box center [245, 159] width 135 height 19
click at [247, 242] on button "Football" at bounding box center [245, 237] width 135 height 19
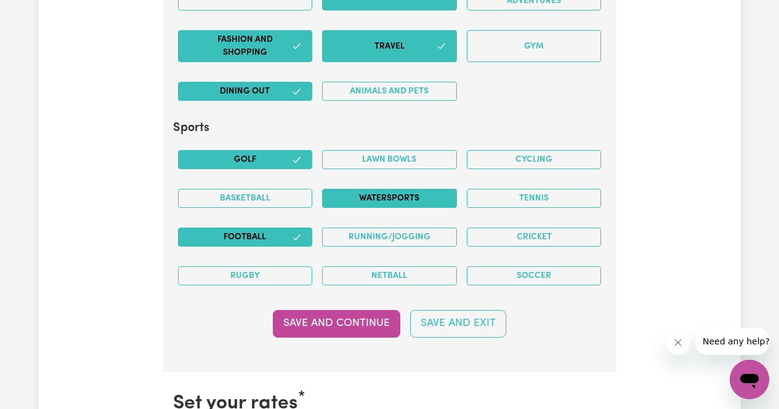
click at [431, 207] on button "Watersports" at bounding box center [389, 198] width 135 height 19
click at [266, 199] on button "Basketball" at bounding box center [245, 198] width 135 height 19
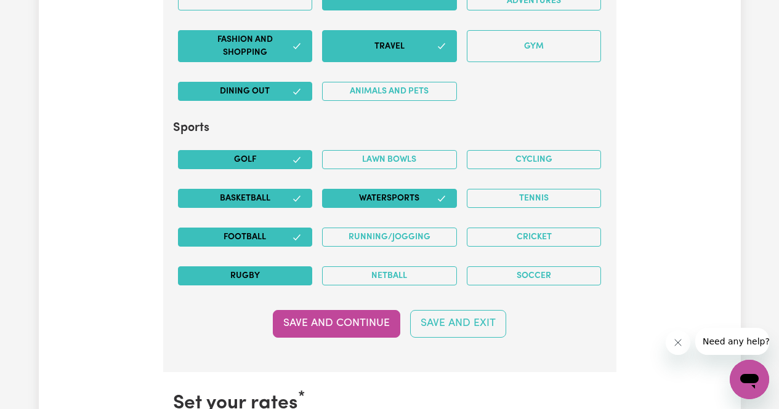
click at [279, 283] on button "Rugby" at bounding box center [245, 275] width 135 height 19
click at [567, 212] on div "Tennis" at bounding box center [534, 198] width 145 height 39
click at [566, 210] on div "Tennis" at bounding box center [534, 198] width 145 height 39
click at [564, 204] on button "Tennis" at bounding box center [533, 198] width 135 height 19
click at [563, 201] on button "Tennis" at bounding box center [533, 198] width 135 height 19
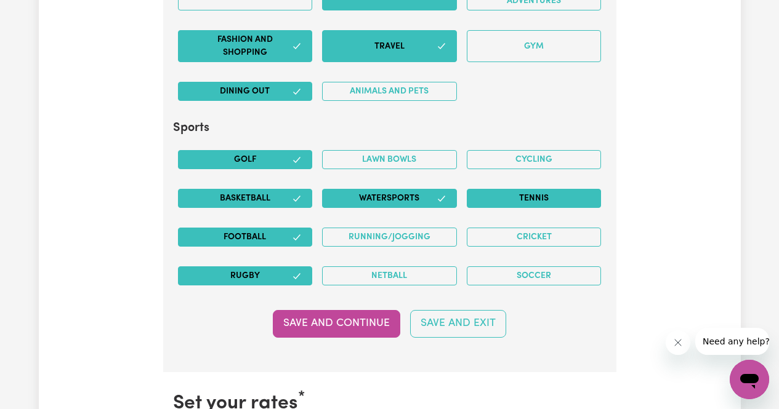
click at [563, 201] on button "Tennis" at bounding box center [533, 198] width 135 height 19
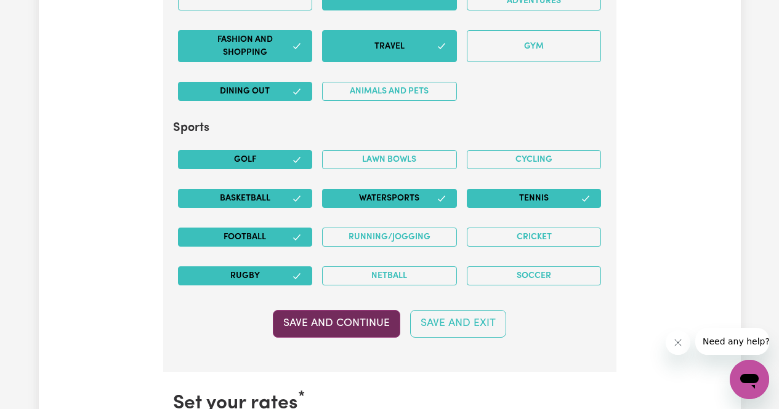
click at [359, 320] on button "Save and Continue" at bounding box center [336, 323] width 127 height 27
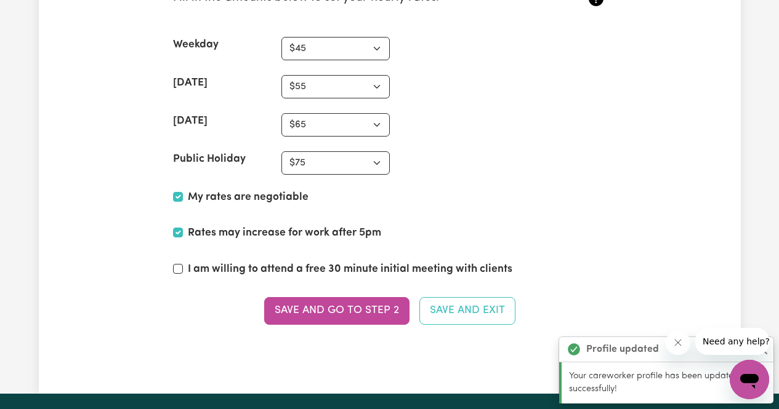
scroll to position [3516, 0]
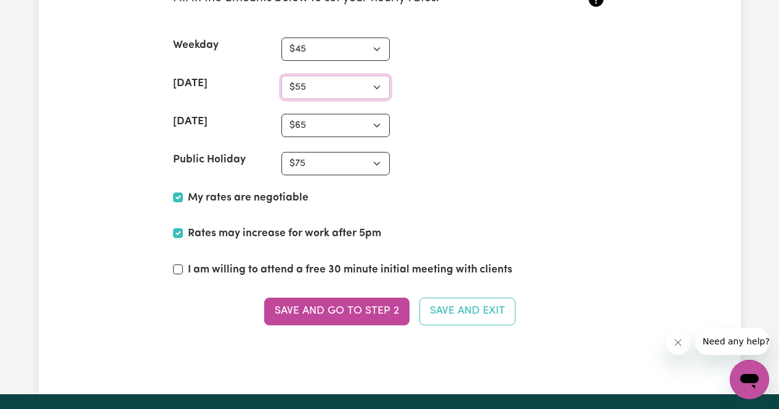
click at [356, 92] on select "N/A $37 $38 $39 $40 $41 $42 $43 $44 $45 $46 $47 $48 $49 $50 $51 $52 $53 $54 $55…" at bounding box center [335, 87] width 108 height 23
click at [281, 76] on select "N/A $37 $38 $39 $40 $41 $42 $43 $44 $45 $46 $47 $48 $49 $50 $51 $52 $53 $54 $55…" at bounding box center [335, 87] width 108 height 23
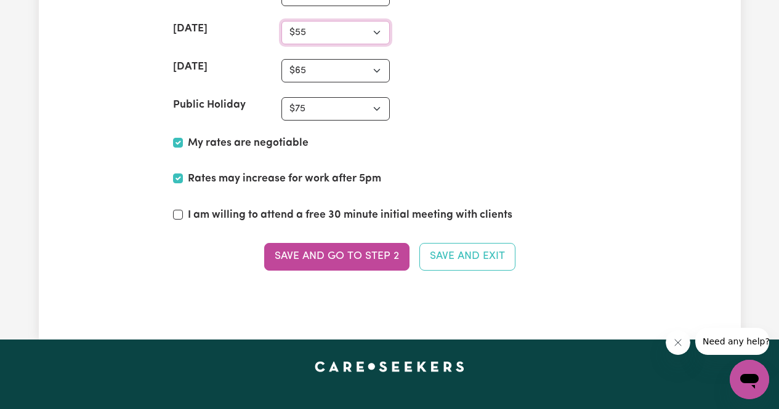
scroll to position [3572, 0]
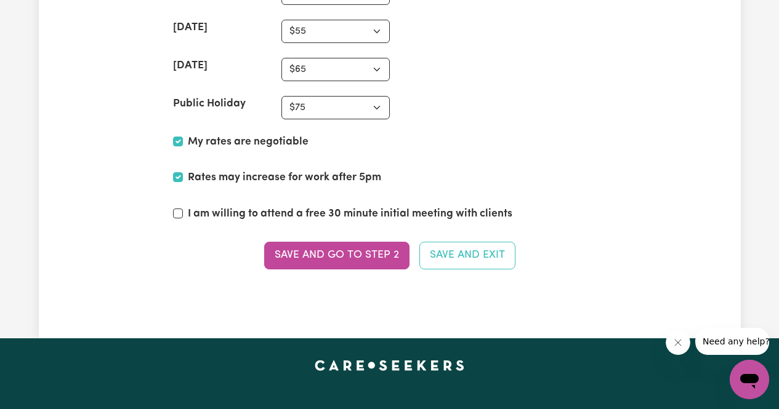
click at [350, 44] on section "Set your rates * Fill in the amounts below to set your hourly rates. Weekday N/…" at bounding box center [389, 87] width 453 height 433
click at [345, 37] on select "N/A $37 $38 $39 $40 $41 $42 $43 $44 $45 $46 $47 $48 $49 $50 $51 $52 $53 $54 $55…" at bounding box center [335, 31] width 108 height 23
select select "60"
click at [281, 20] on select "N/A $37 $38 $39 $40 $41 $42 $43 $44 $45 $46 $47 $48 $49 $50 $51 $52 $53 $54 $55…" at bounding box center [335, 31] width 108 height 23
click at [313, 73] on select "N/A $37 $38 $39 $40 $41 $42 $43 $44 $45 $46 $47 $48 $49 $50 $51 $52 $53 $54 $55…" at bounding box center [335, 69] width 108 height 23
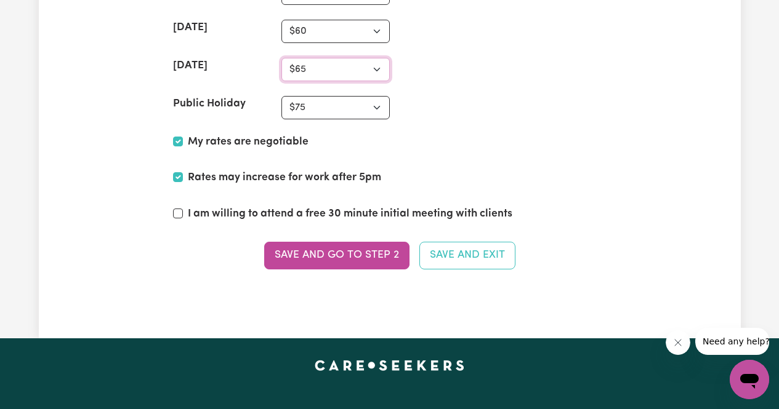
select select "75"
click at [281, 58] on select "N/A $37 $38 $39 $40 $41 $42 $43 $44 $45 $46 $47 $48 $49 $50 $51 $52 $53 $54 $55…" at bounding box center [335, 69] width 108 height 23
click at [342, 105] on select "N/A $37 $38 $39 $40 $41 $42 $43 $44 $45 $46 $47 $48 $49 $50 $51 $52 $53 $54 $55…" at bounding box center [335, 107] width 108 height 23
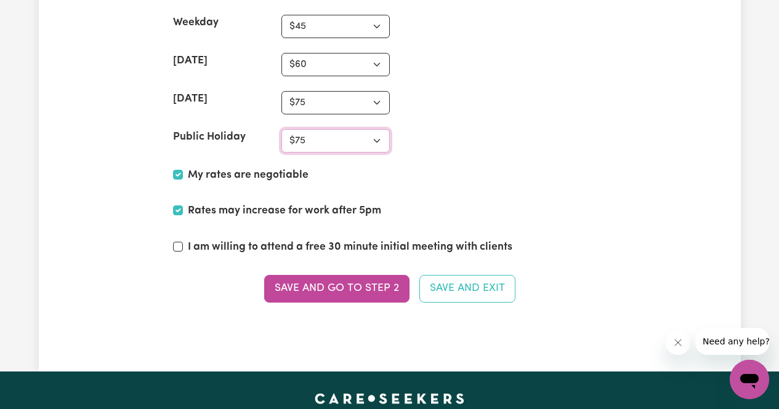
scroll to position [3534, 0]
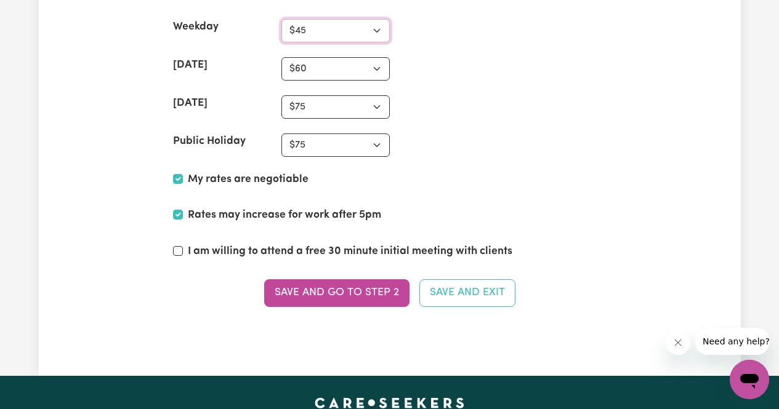
click at [358, 36] on select "N/A $37 $38 $39 $40 $41 $42 $43 $44 $45 $46 $47 $48 $49 $50 $51 $52 $53 $54 $55…" at bounding box center [335, 30] width 108 height 23
select select "50"
click at [281, 19] on select "N/A $37 $38 $39 $40 $41 $42 $43 $44 $45 $46 $47 $48 $49 $50 $51 $52 $53 $54 $55…" at bounding box center [335, 30] width 108 height 23
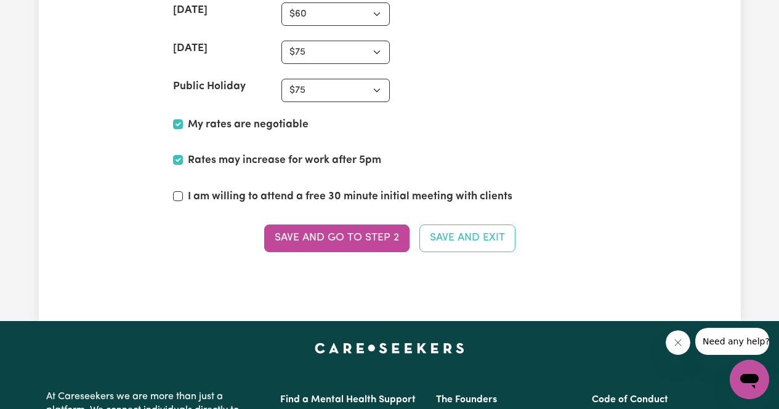
scroll to position [3590, 0]
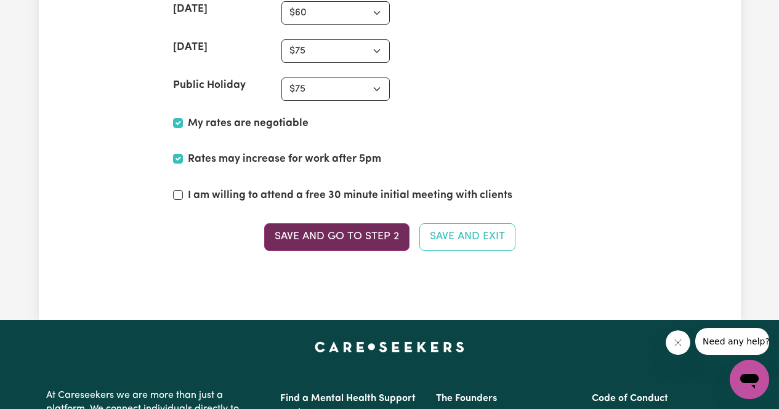
click at [377, 241] on button "Save and go to Step 2" at bounding box center [336, 236] width 145 height 27
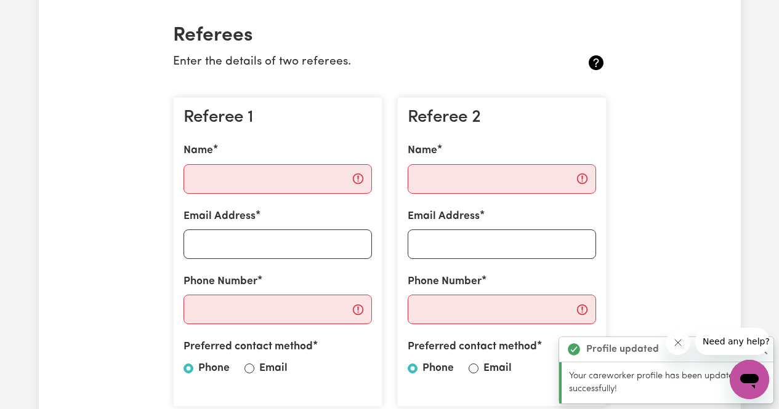
scroll to position [286, 0]
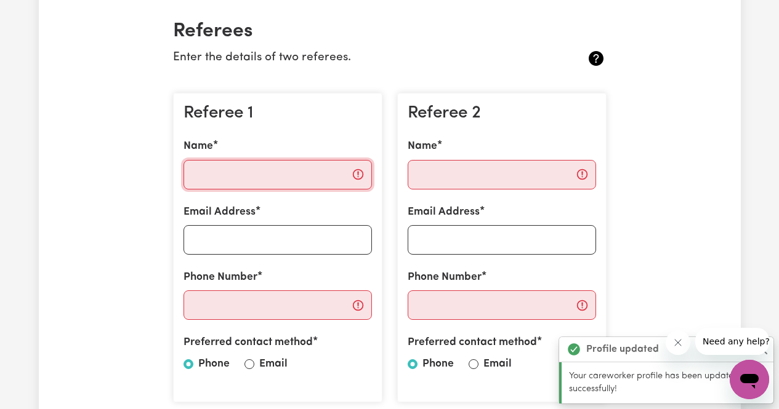
click at [275, 184] on input "Name" at bounding box center [277, 175] width 188 height 30
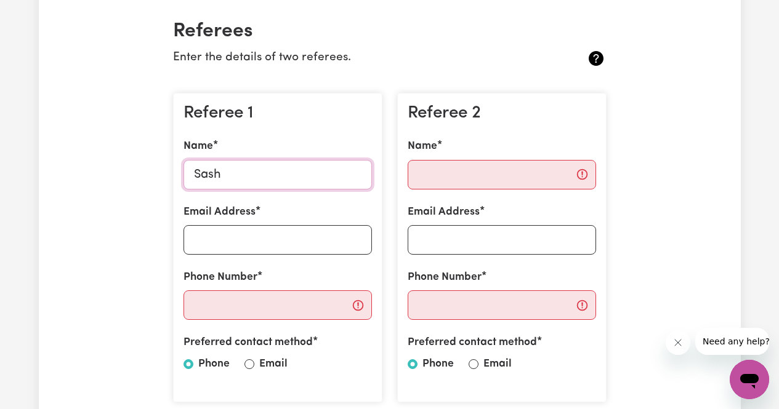
type input "Sash"
drag, startPoint x: 291, startPoint y: 250, endPoint x: 270, endPoint y: 244, distance: 21.8
click at [270, 244] on input "Email Address" at bounding box center [277, 240] width 188 height 30
type input "[EMAIL_ADDRESS][DOMAIN_NAME]"
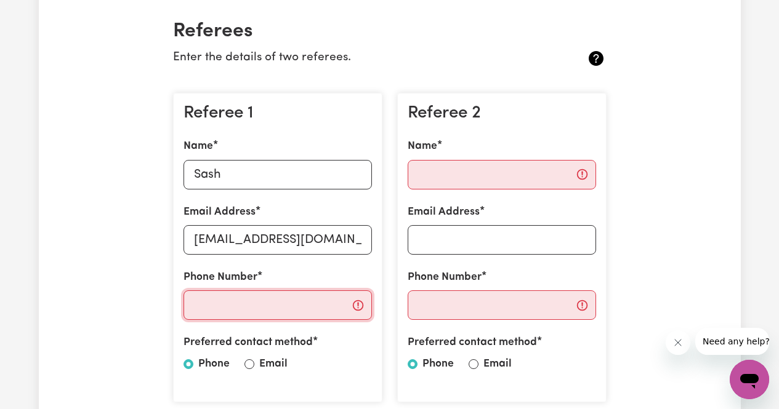
click at [234, 305] on input "Phone Number" at bounding box center [277, 305] width 188 height 30
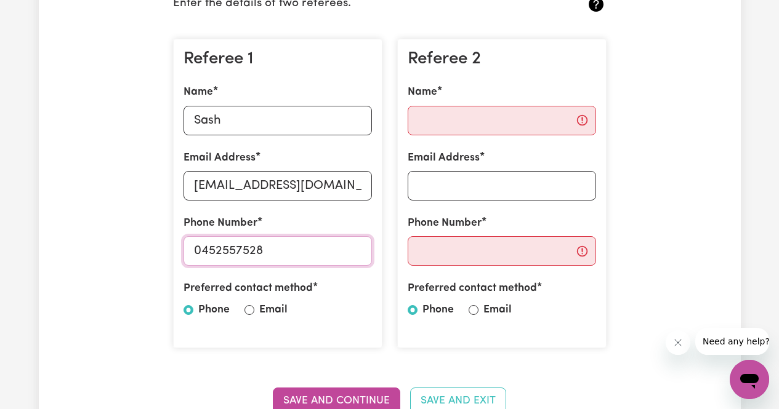
scroll to position [342, 0]
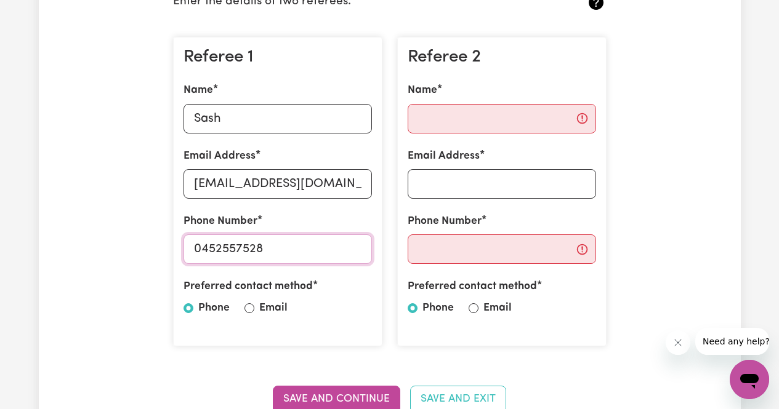
type input "0452557528"
click at [467, 107] on input "Name" at bounding box center [501, 119] width 188 height 30
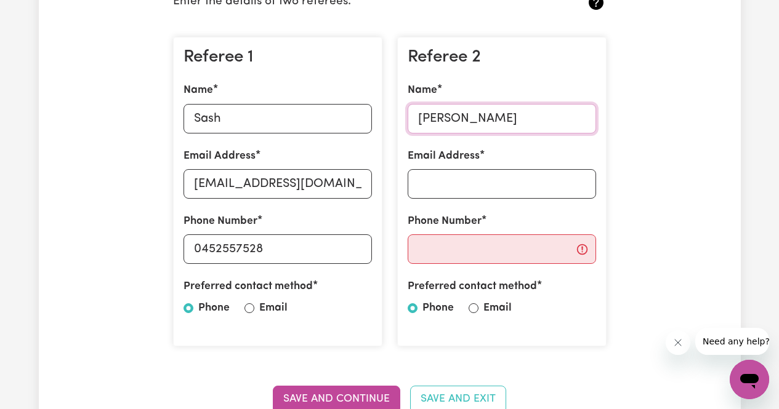
type input "[PERSON_NAME]"
click at [482, 185] on input "Email Address" at bounding box center [501, 184] width 188 height 30
click at [487, 195] on input "Email Address" at bounding box center [501, 184] width 188 height 30
click at [457, 239] on input "Phone Number" at bounding box center [501, 249] width 188 height 30
